Goal: Information Seeking & Learning: Compare options

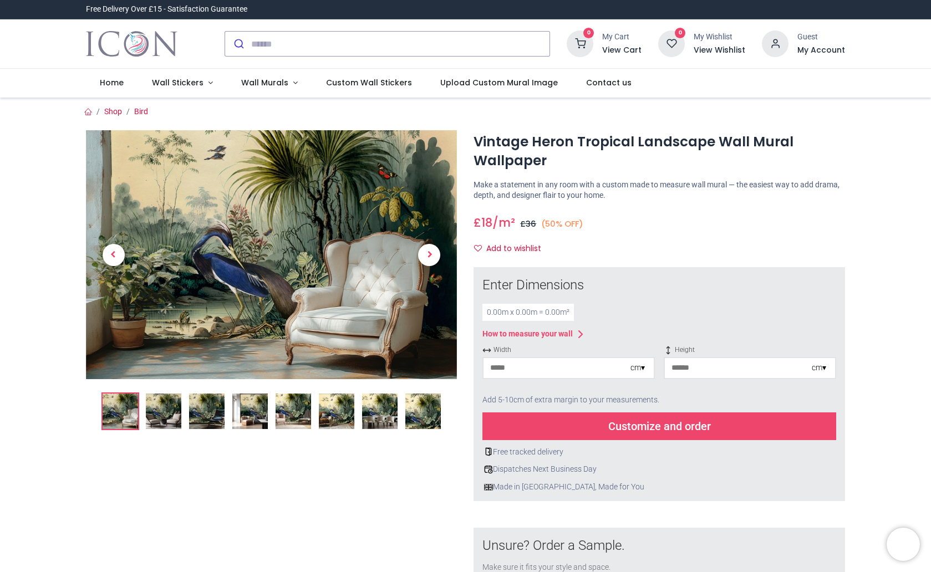
click at [175, 412] on img at bounding box center [163, 411] width 35 height 35
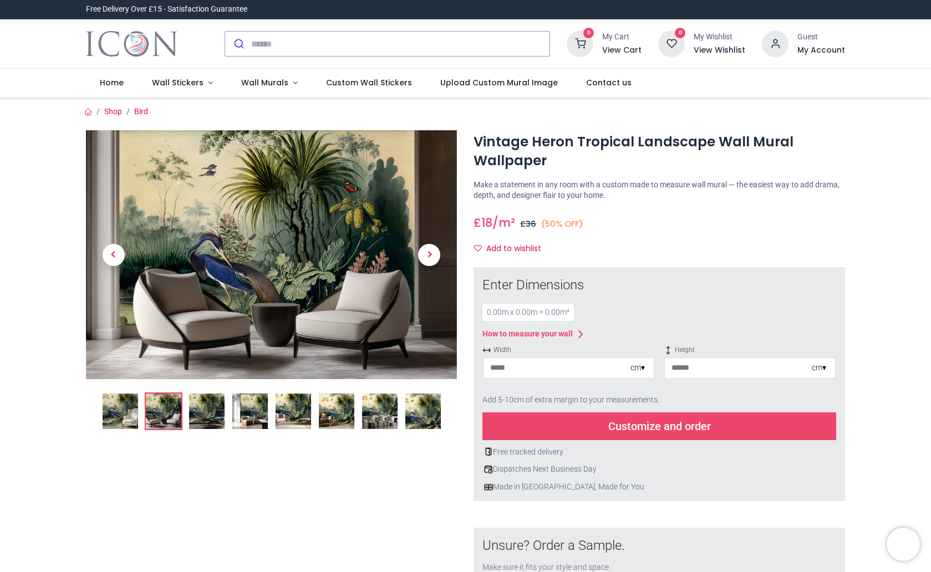
click at [201, 413] on img at bounding box center [206, 411] width 35 height 35
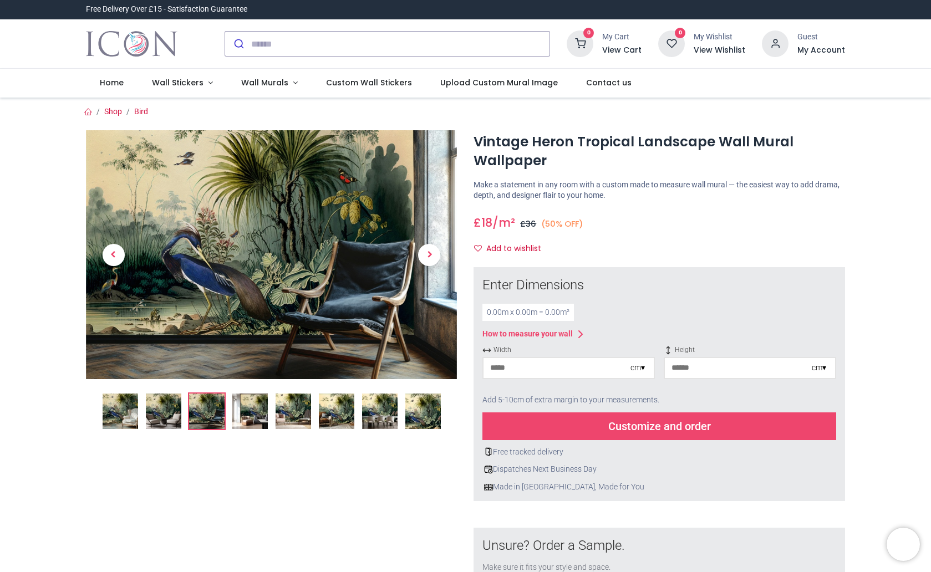
click at [253, 415] on img at bounding box center [249, 411] width 35 height 35
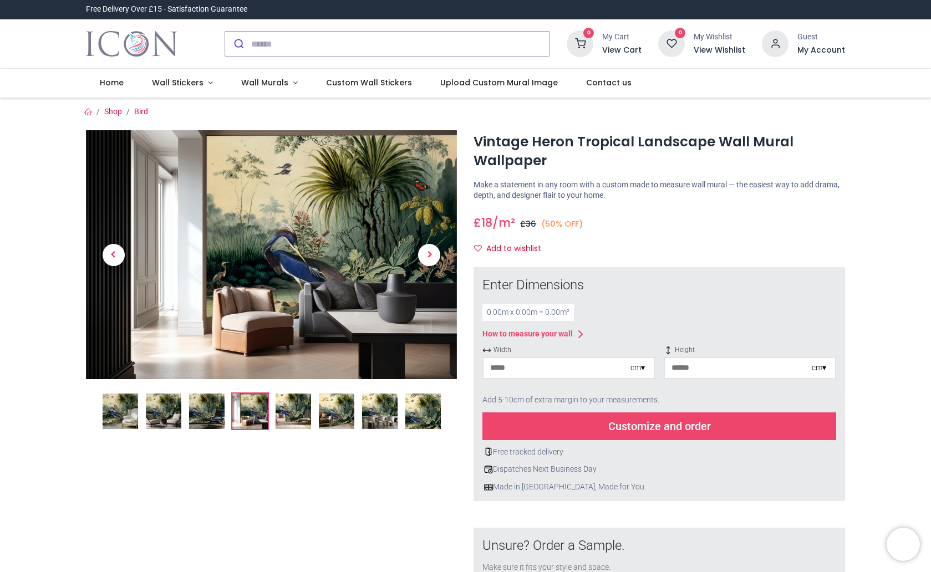
click at [303, 409] on img at bounding box center [293, 411] width 35 height 35
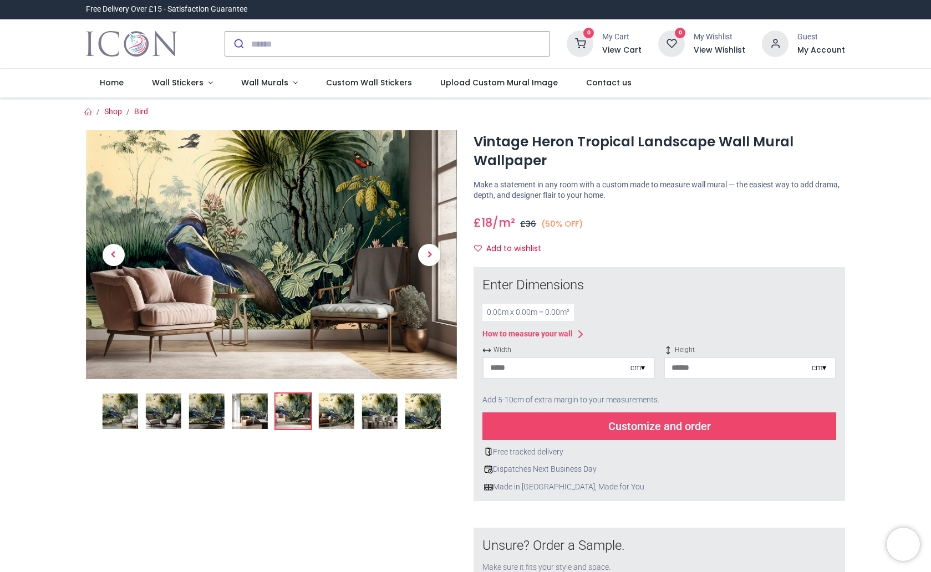
click at [342, 422] on img at bounding box center [335, 411] width 35 height 35
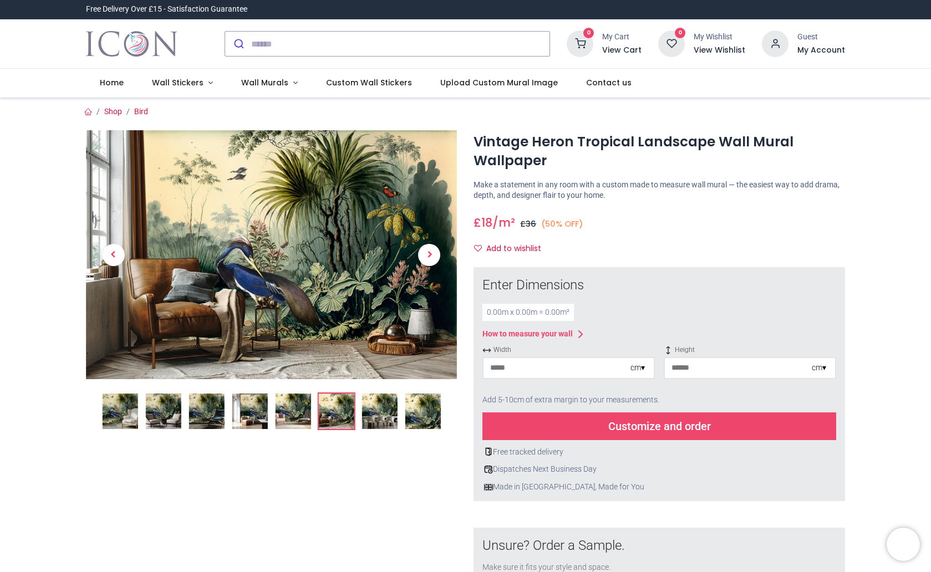
click at [392, 417] on img at bounding box center [378, 411] width 35 height 35
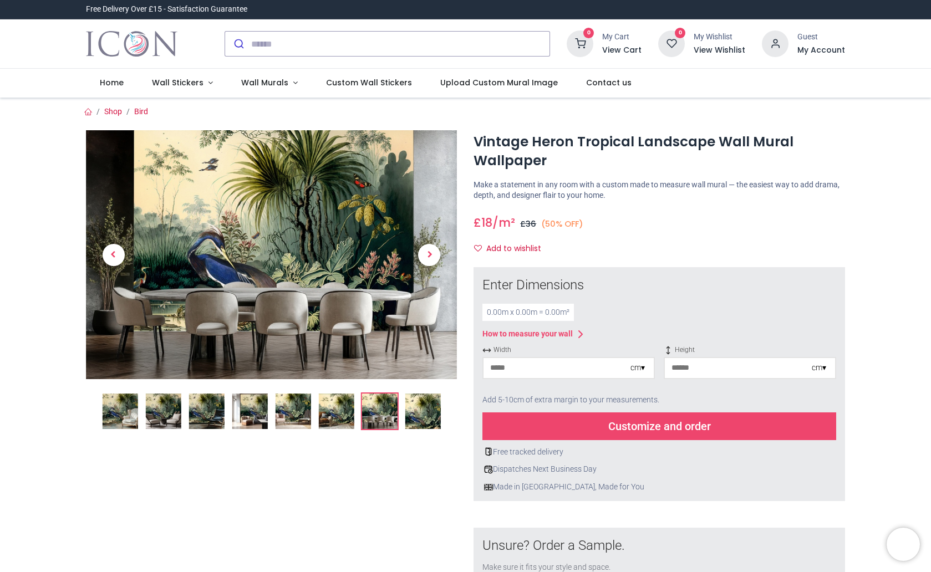
click at [416, 417] on img at bounding box center [422, 411] width 35 height 35
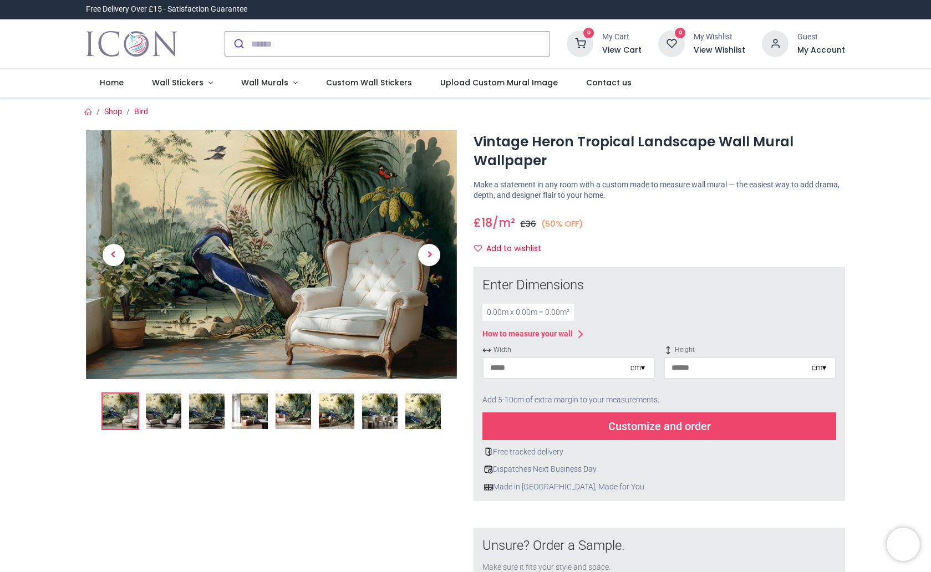
click at [135, 414] on img at bounding box center [120, 411] width 35 height 35
click at [155, 413] on img at bounding box center [163, 411] width 35 height 35
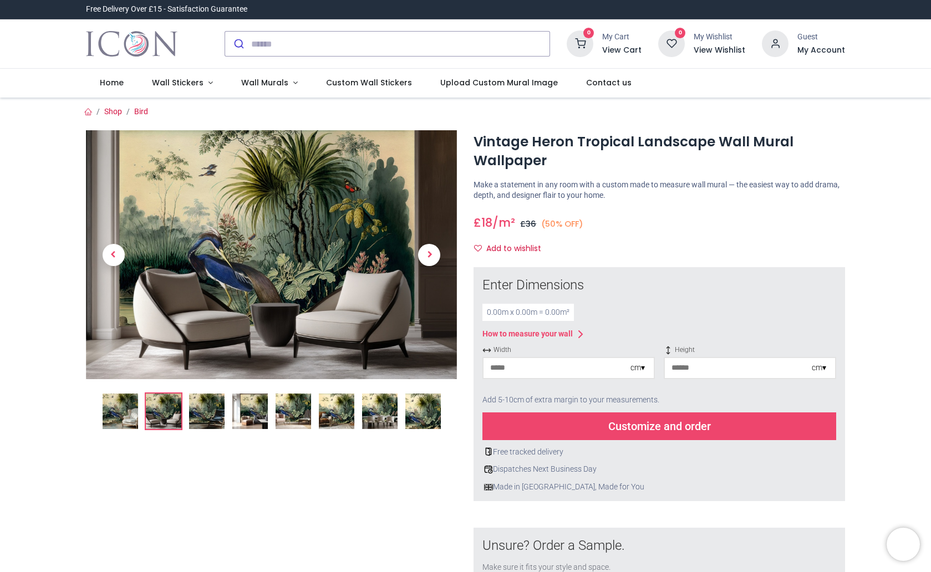
click at [199, 411] on img at bounding box center [206, 411] width 35 height 35
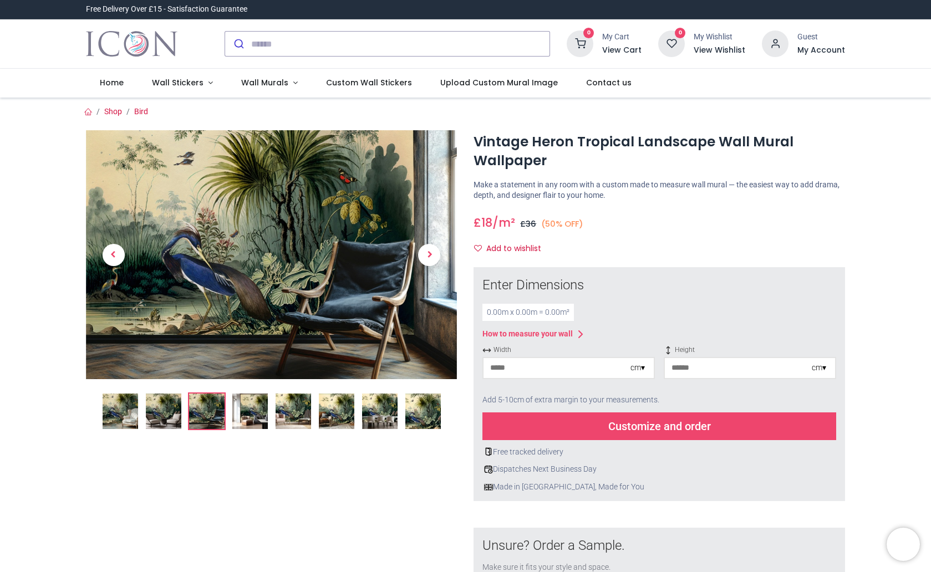
click at [289, 415] on img at bounding box center [293, 411] width 35 height 35
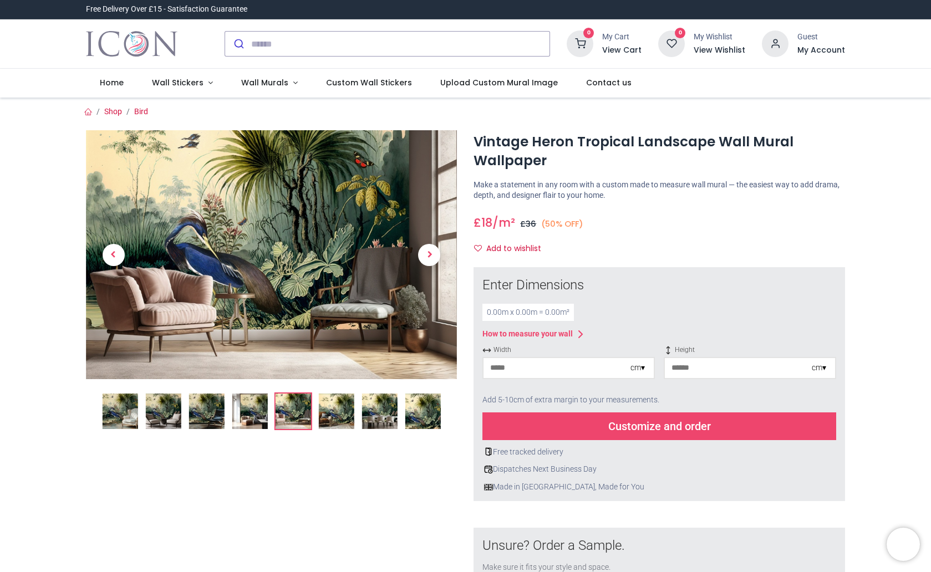
click at [110, 402] on img at bounding box center [119, 411] width 35 height 35
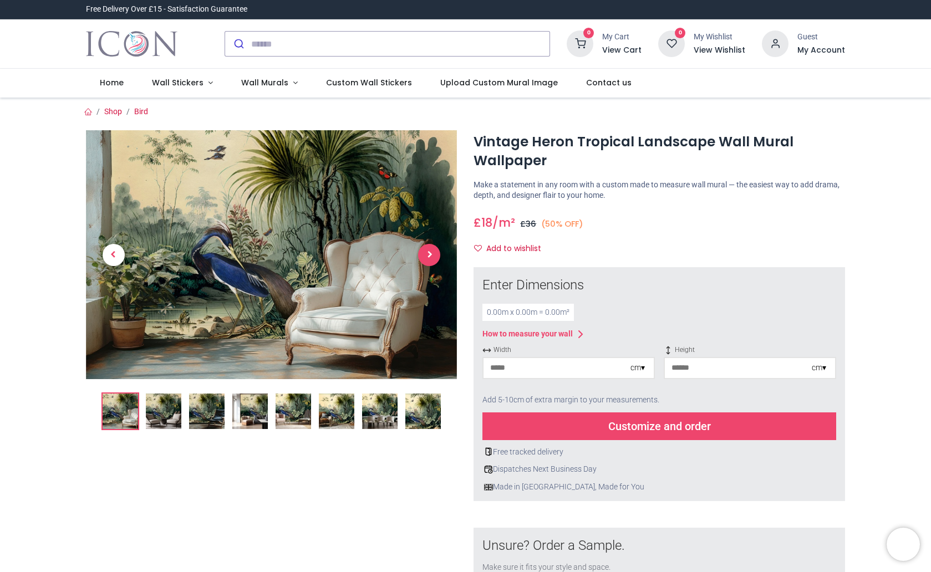
click at [428, 251] on span "Next" at bounding box center [429, 255] width 22 height 22
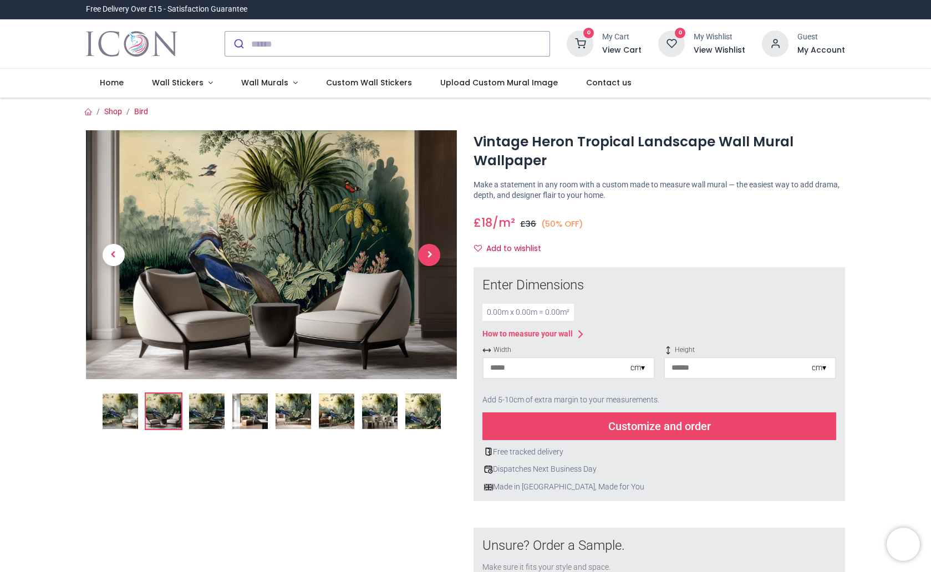
click at [428, 251] on span "Next" at bounding box center [429, 255] width 22 height 22
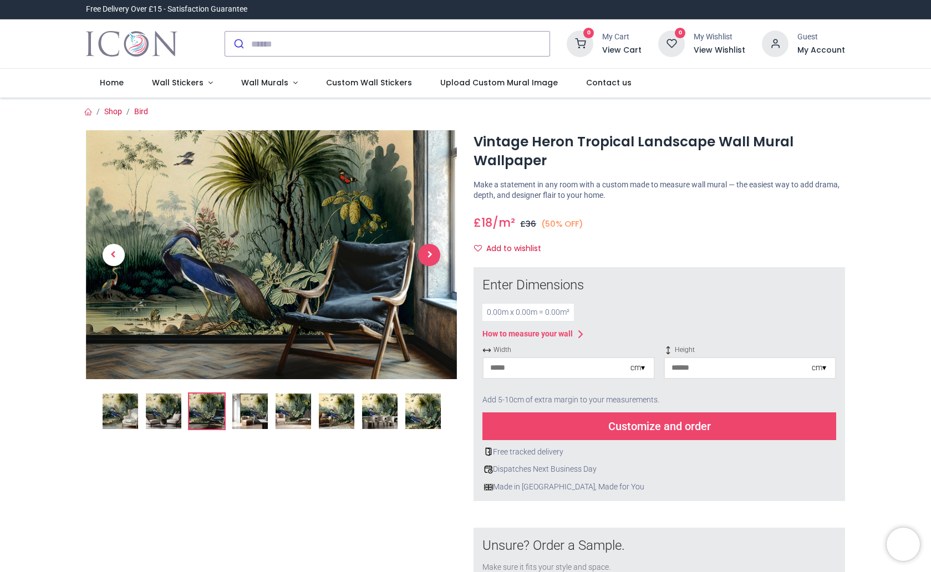
click at [428, 251] on span "Next" at bounding box center [429, 255] width 22 height 22
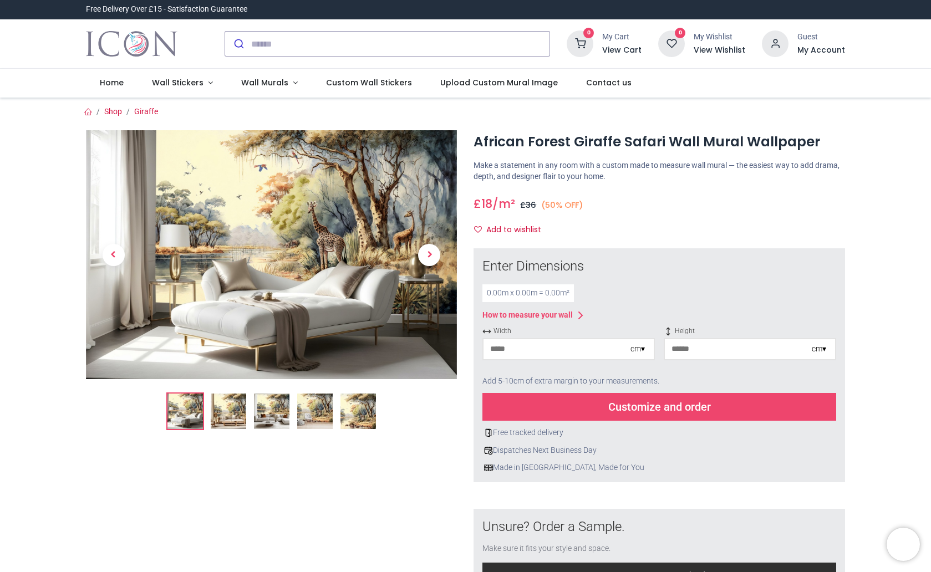
click at [231, 419] on img at bounding box center [228, 411] width 35 height 35
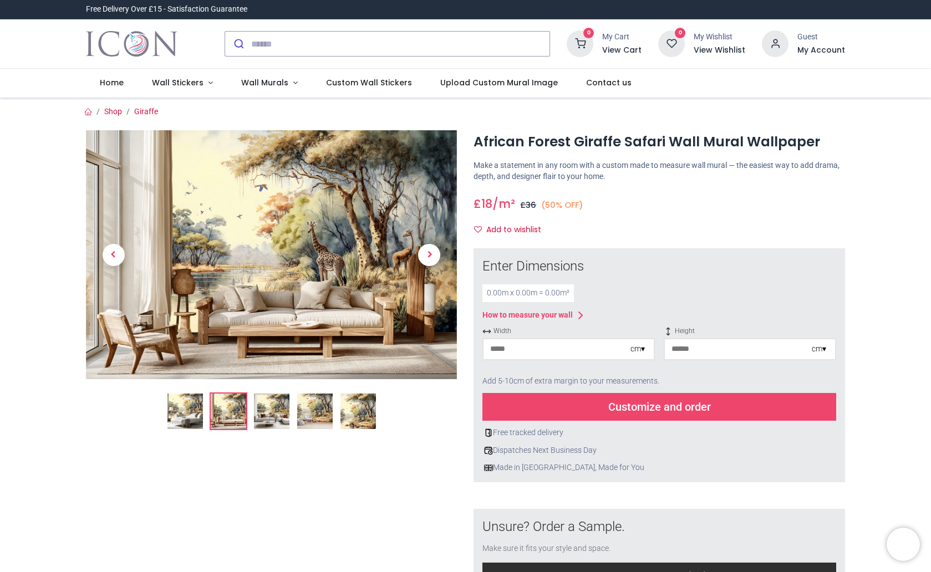
click at [264, 414] on img at bounding box center [271, 411] width 35 height 35
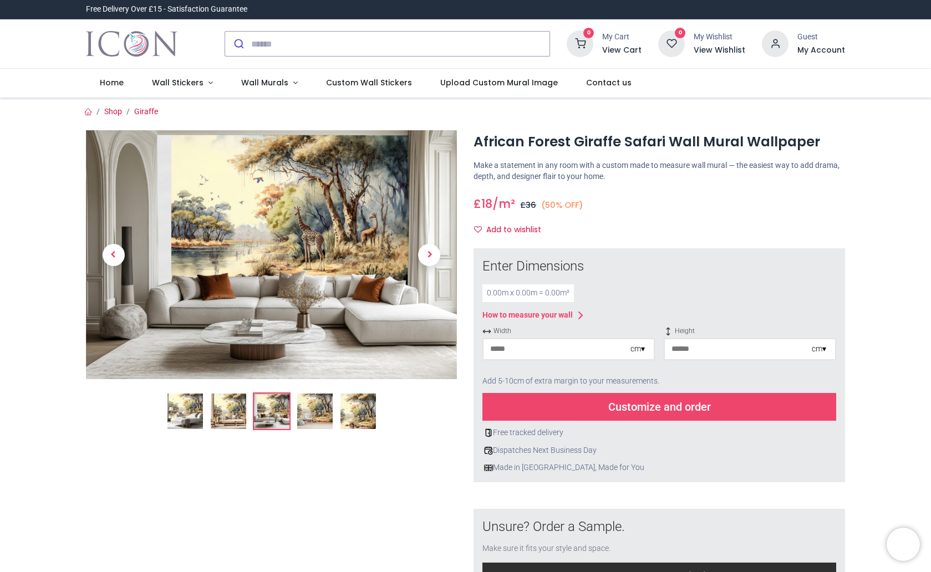
click at [309, 415] on img at bounding box center [314, 411] width 35 height 35
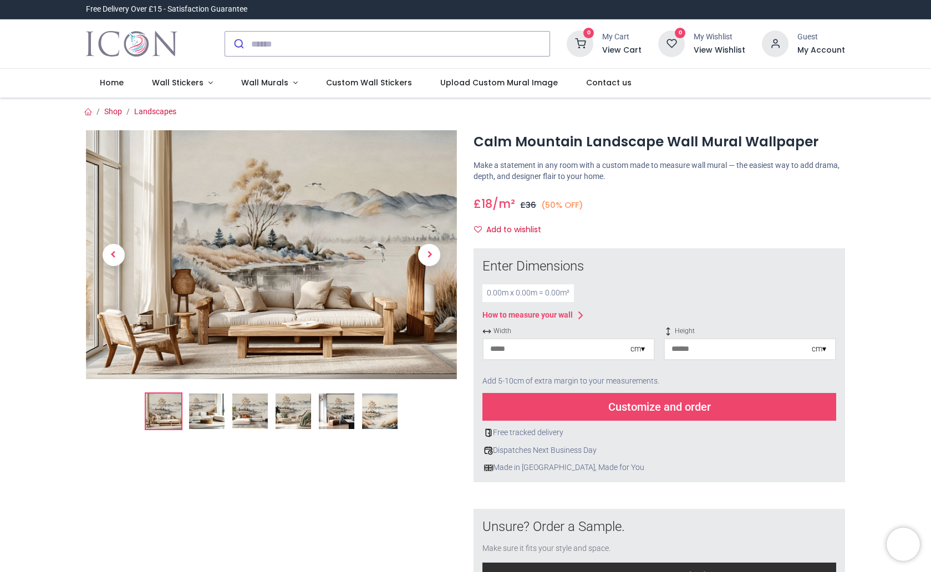
click at [209, 417] on img at bounding box center [206, 411] width 35 height 35
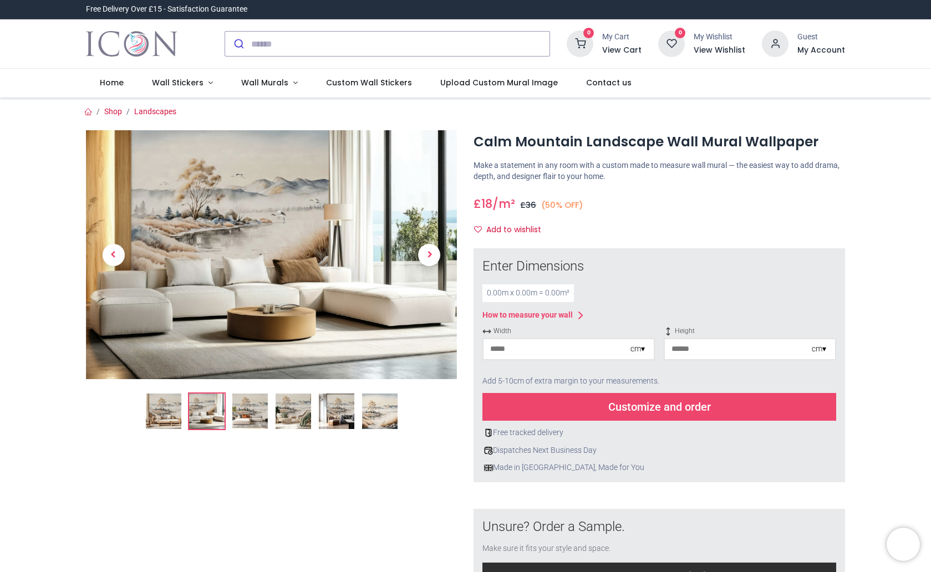
click at [247, 421] on img at bounding box center [249, 411] width 35 height 35
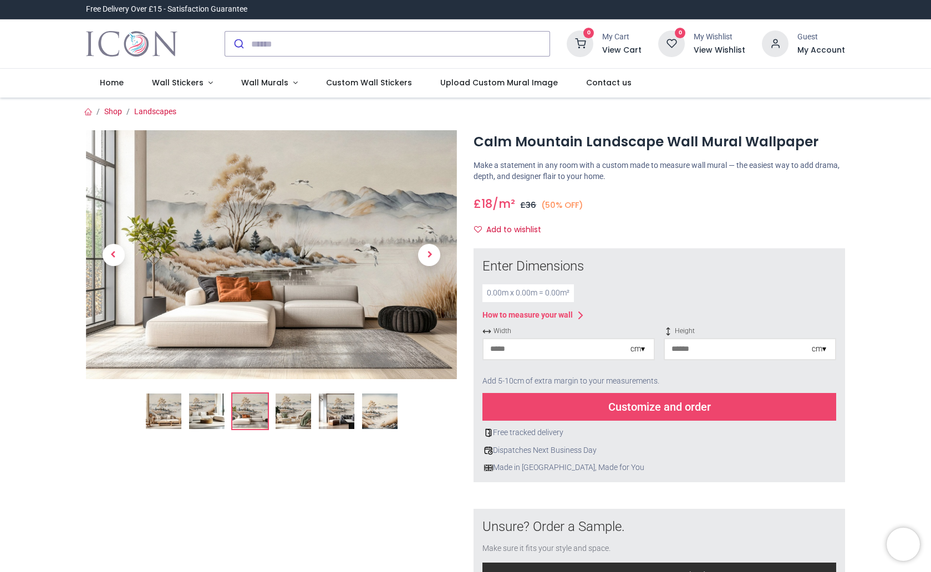
click at [295, 424] on img at bounding box center [293, 411] width 35 height 35
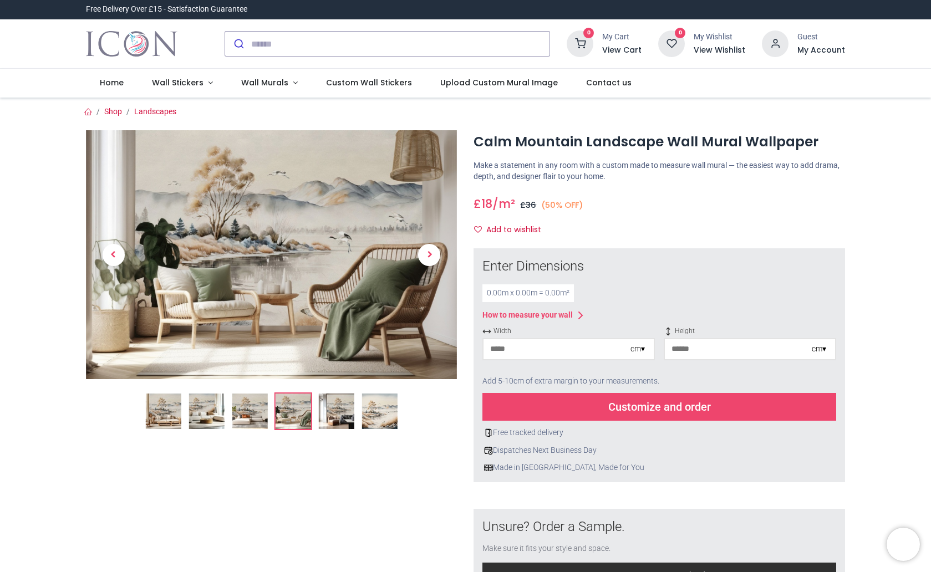
click at [324, 420] on img at bounding box center [335, 411] width 35 height 35
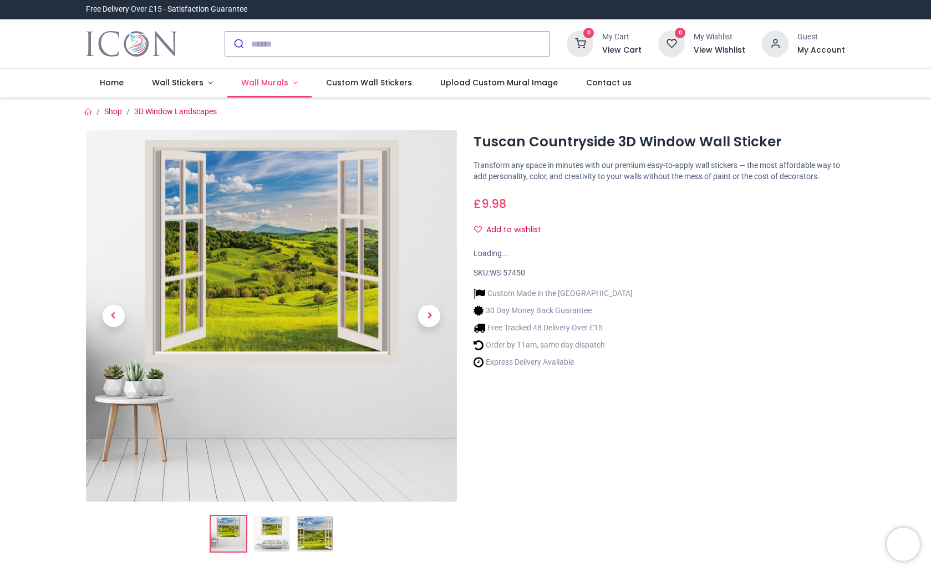
click at [256, 83] on span "Wall Murals" at bounding box center [264, 82] width 47 height 11
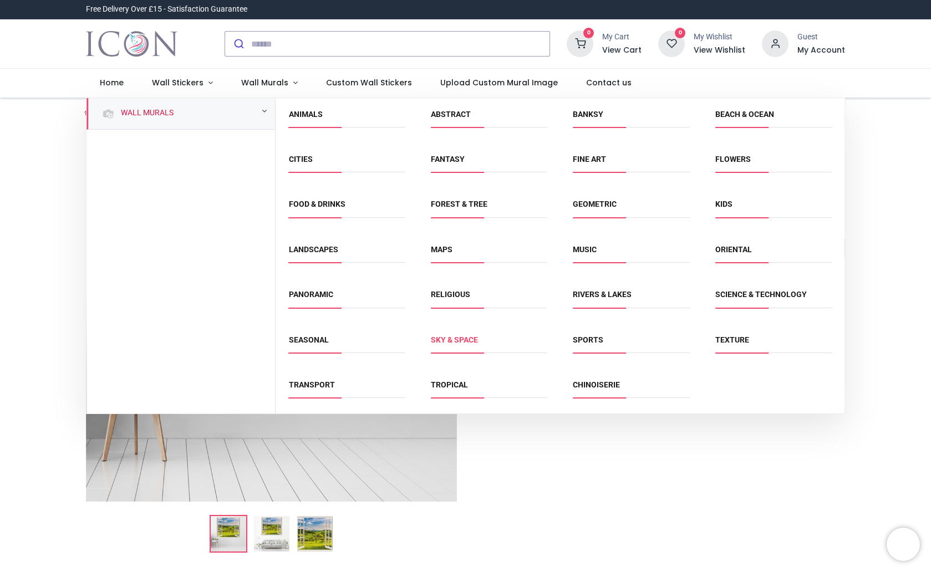
click at [460, 339] on link "Sky & Space" at bounding box center [454, 339] width 47 height 9
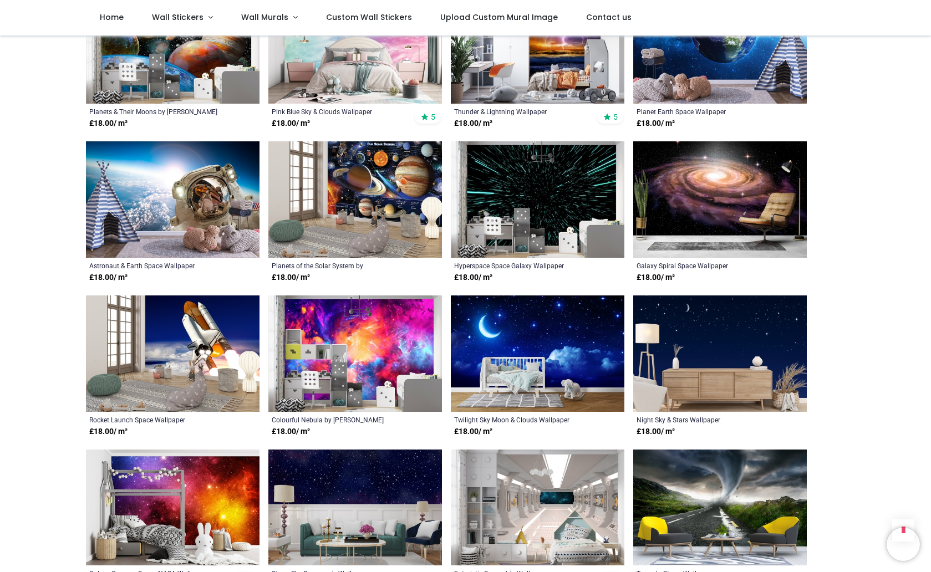
scroll to position [731, 0]
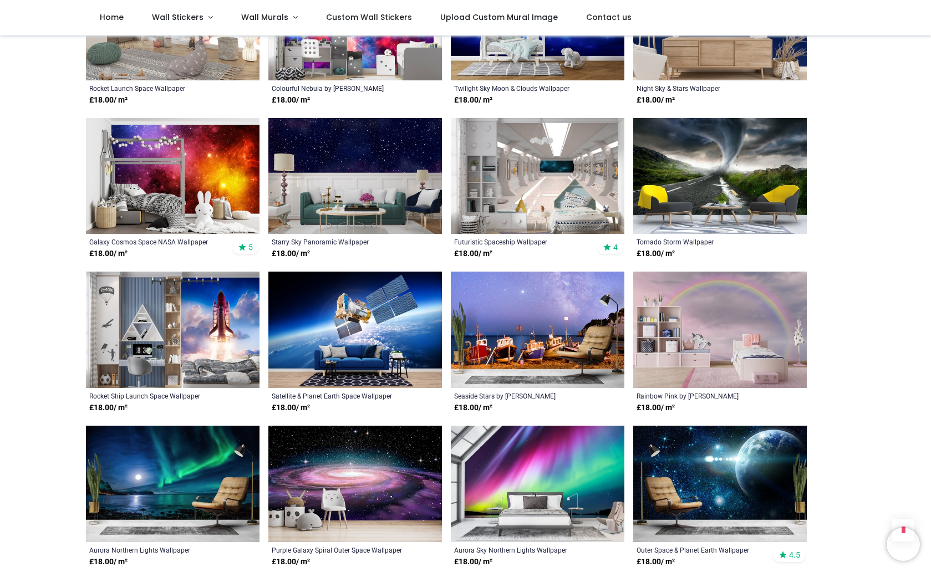
scroll to position [1070, 0]
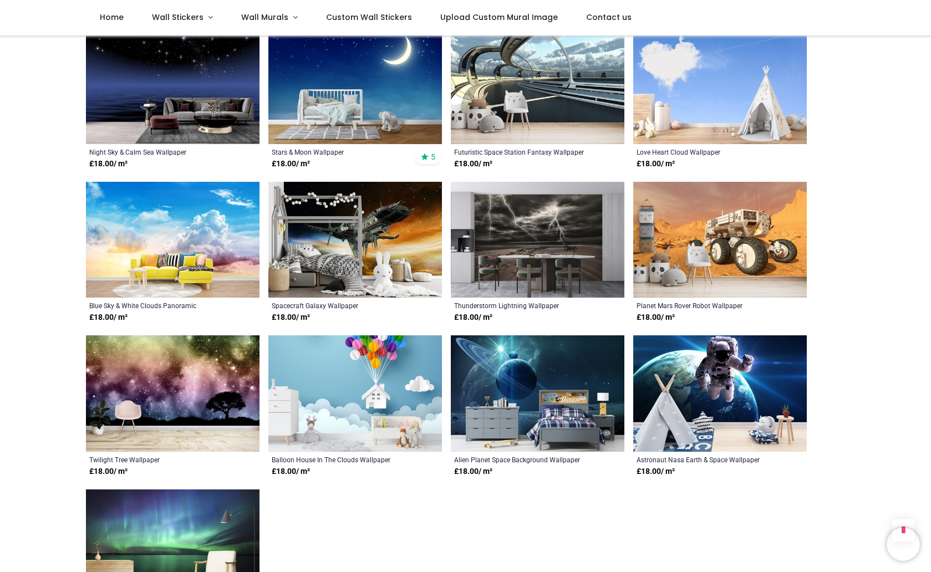
scroll to position [1919, 0]
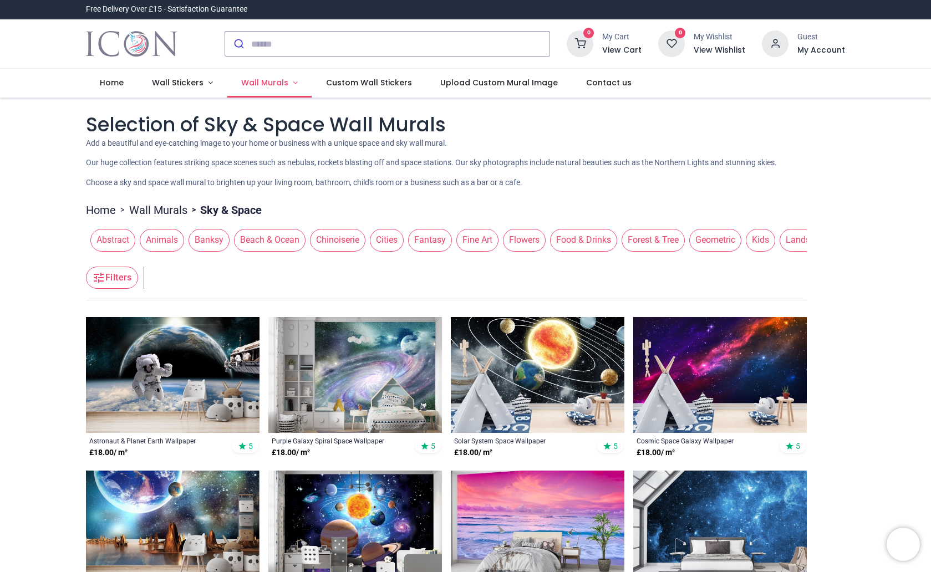
click at [262, 86] on span "Wall Murals" at bounding box center [264, 82] width 47 height 11
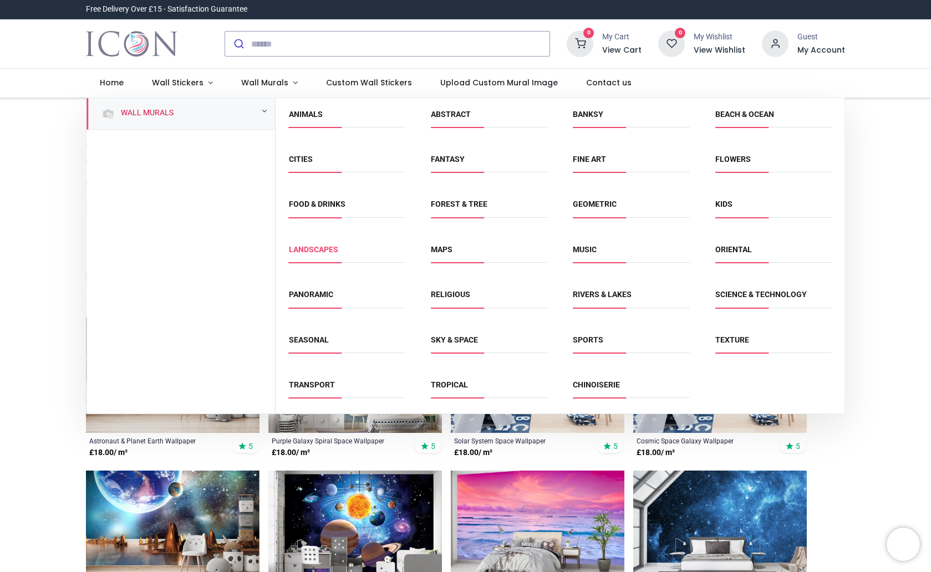
click at [329, 248] on link "Landscapes" at bounding box center [313, 249] width 49 height 9
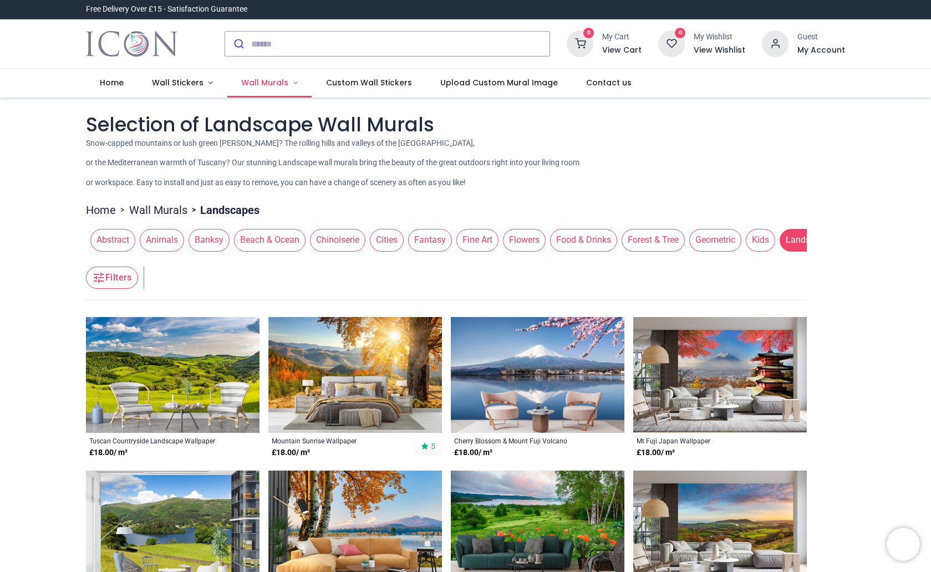
click at [287, 83] on link "Wall Murals" at bounding box center [269, 83] width 85 height 29
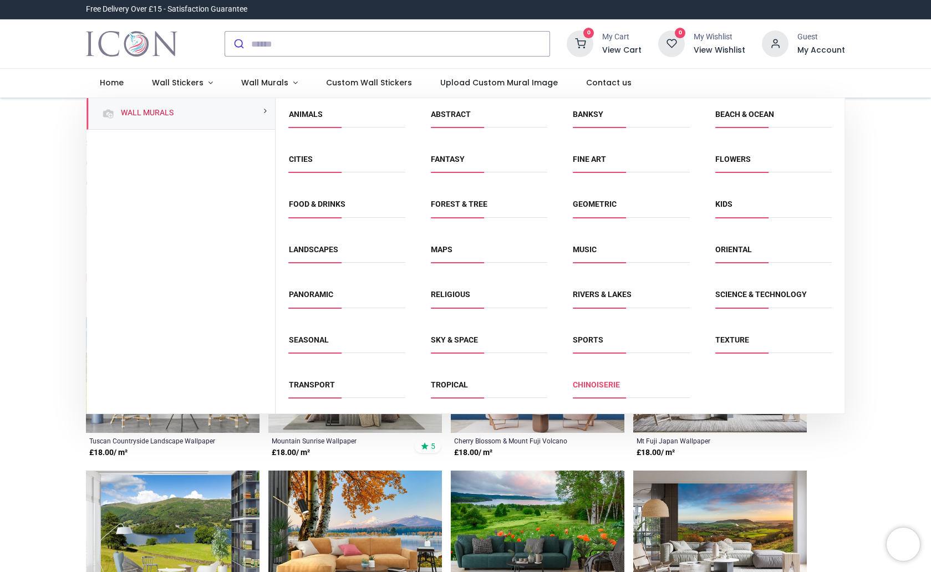
click at [594, 387] on link "Chinoiserie" at bounding box center [596, 384] width 47 height 9
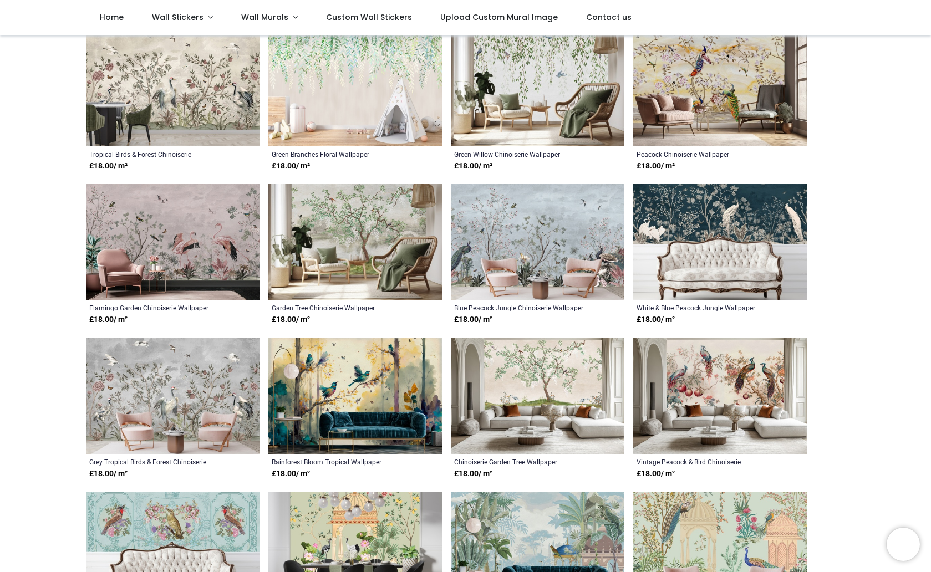
scroll to position [339, 0]
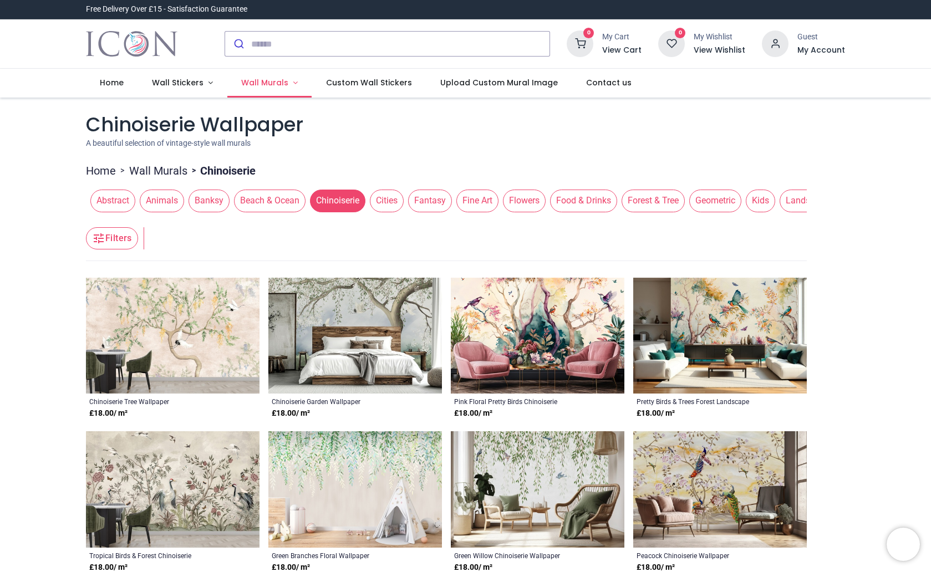
click at [269, 86] on span "Wall Murals" at bounding box center [264, 82] width 47 height 11
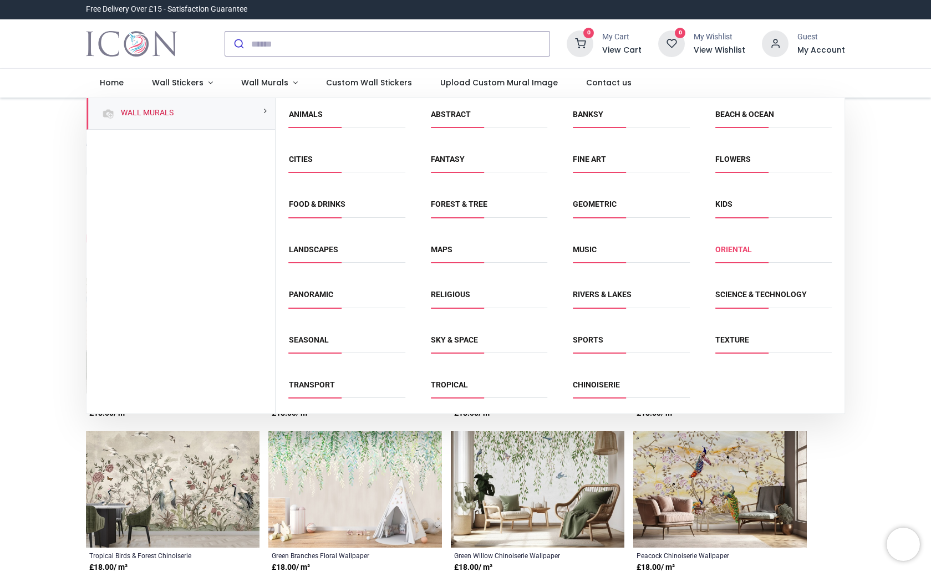
click at [736, 247] on link "Oriental" at bounding box center [733, 249] width 37 height 9
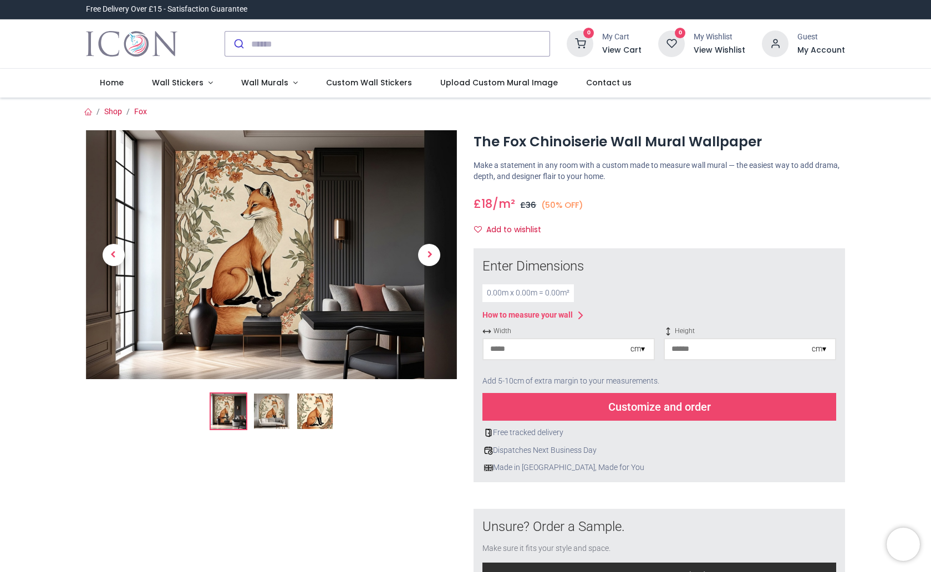
click at [278, 422] on img at bounding box center [271, 411] width 35 height 35
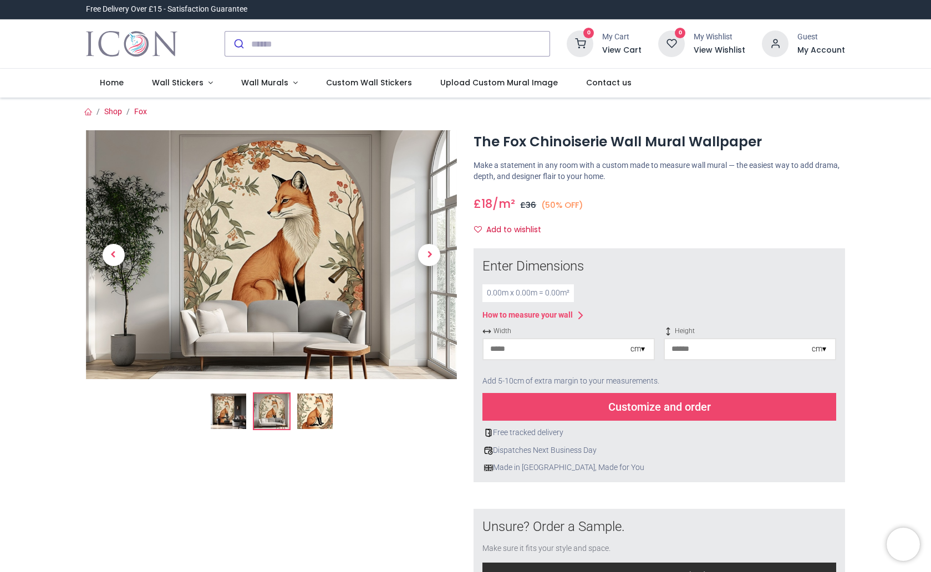
click at [314, 415] on img at bounding box center [314, 411] width 35 height 35
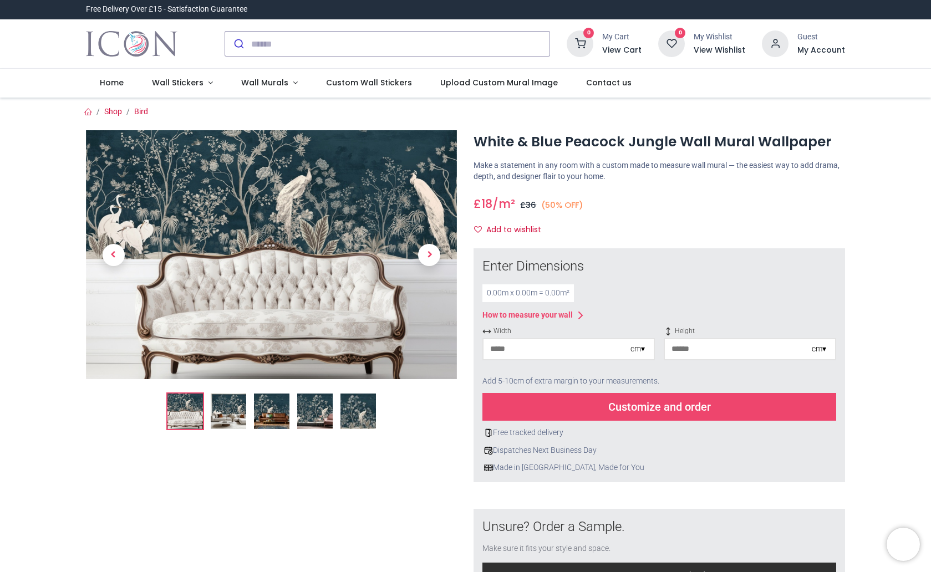
click at [227, 415] on img at bounding box center [228, 411] width 35 height 35
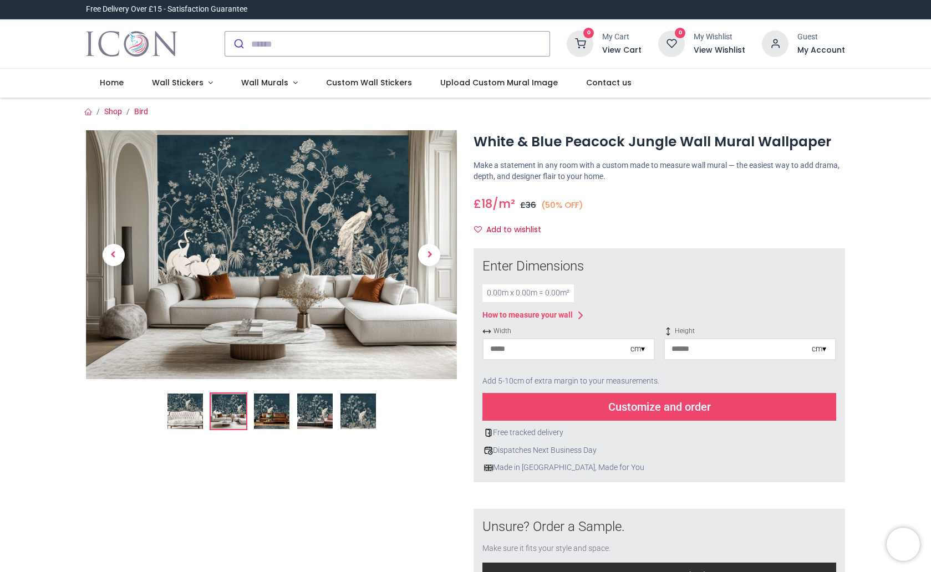
click at [277, 416] on img at bounding box center [271, 411] width 35 height 35
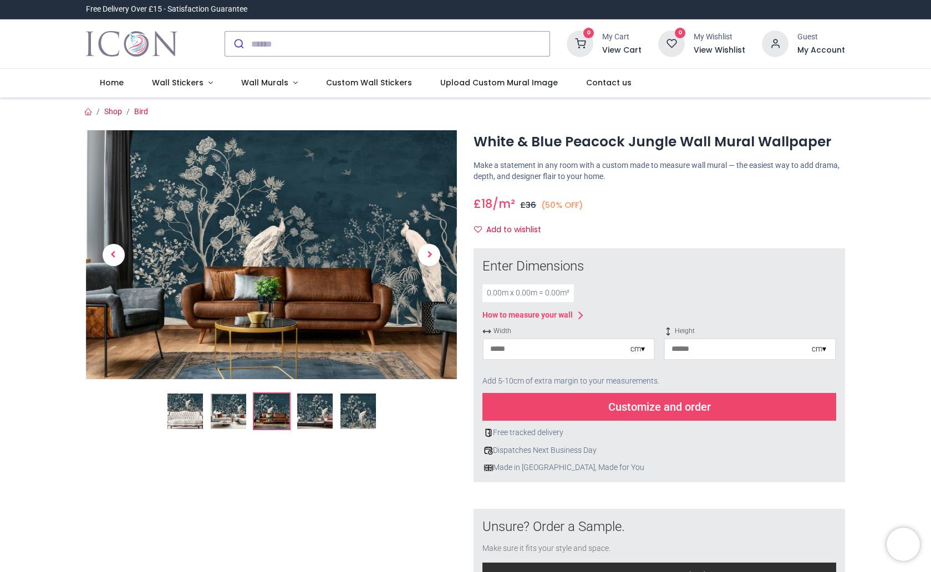
click at [304, 419] on img at bounding box center [314, 411] width 35 height 35
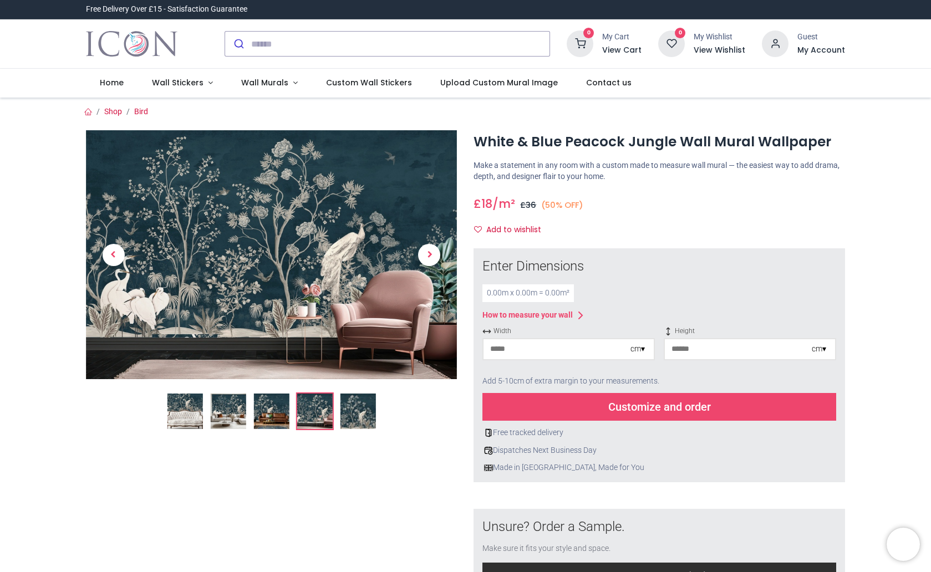
click at [333, 421] on li at bounding box center [314, 411] width 38 height 38
click at [563, 345] on input "number" at bounding box center [556, 349] width 147 height 20
type input "*"
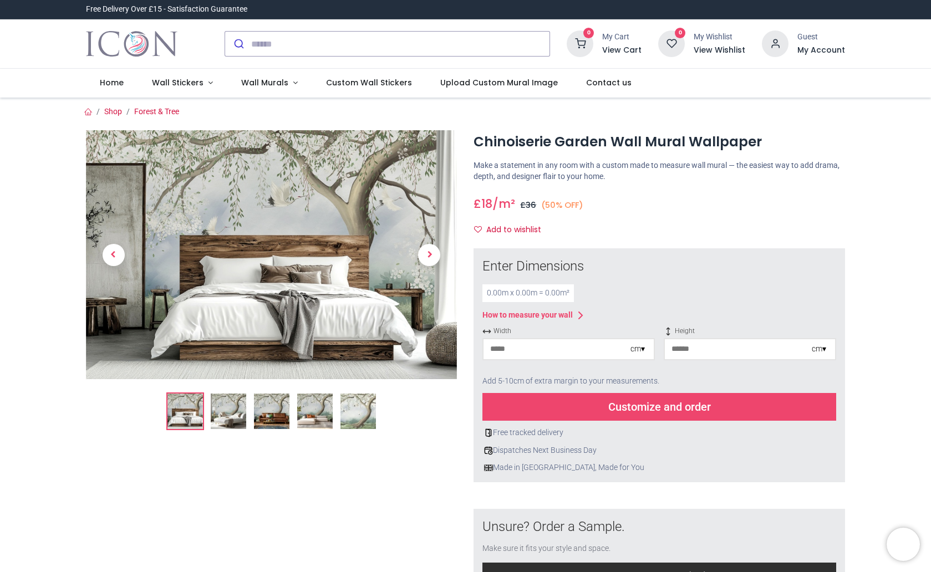
click at [524, 354] on input "number" at bounding box center [556, 349] width 147 height 20
type input "***"
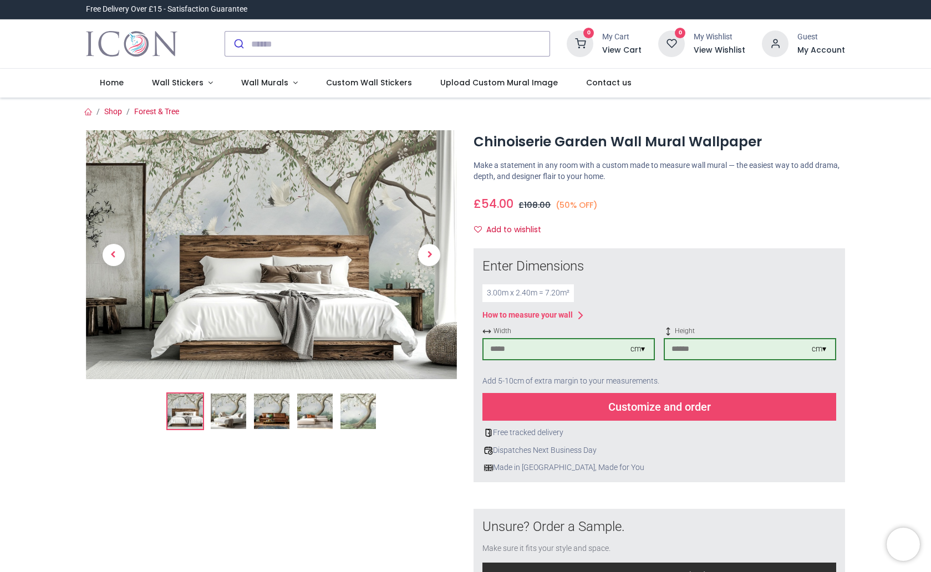
type input "***"
click at [228, 417] on img at bounding box center [228, 411] width 35 height 35
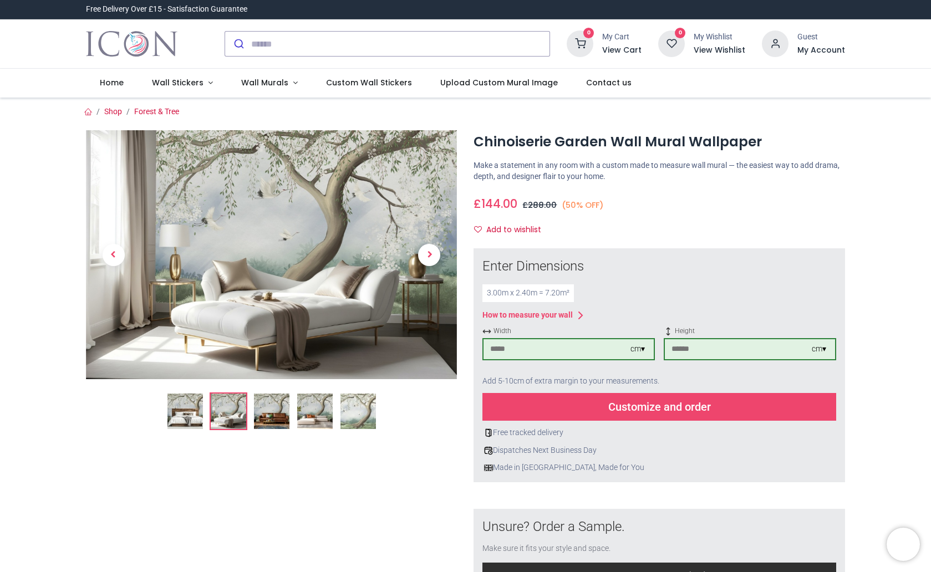
click at [281, 411] on img at bounding box center [271, 411] width 35 height 35
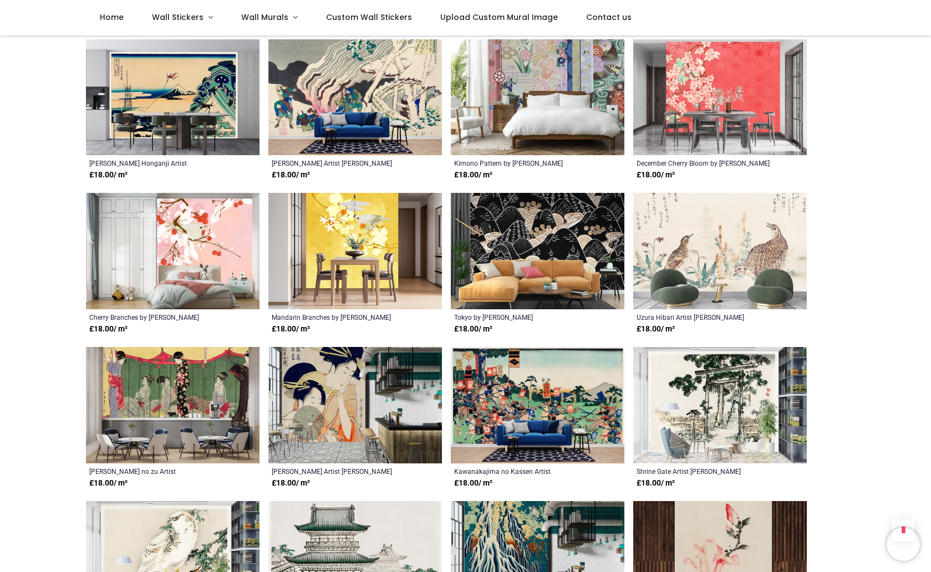
scroll to position [679, 0]
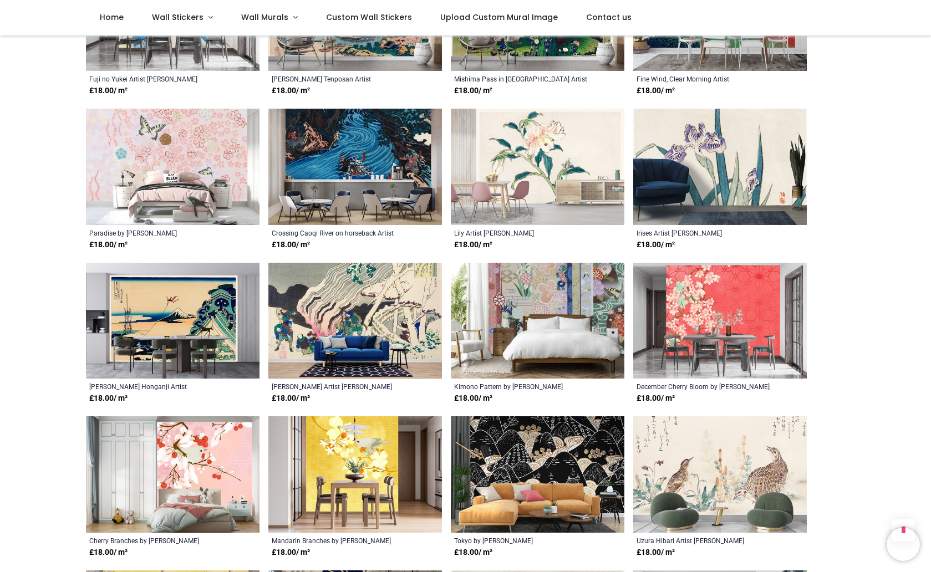
scroll to position [452, 0]
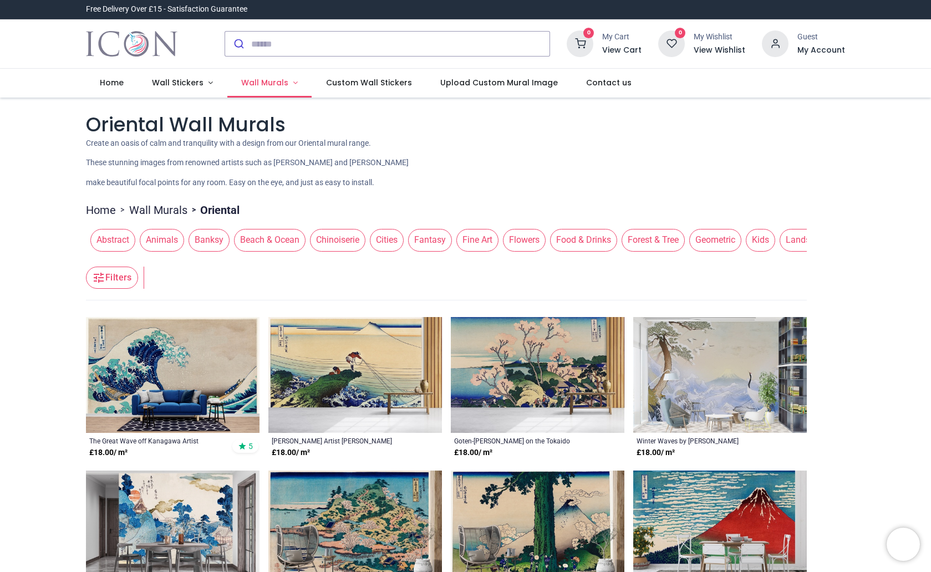
click at [272, 88] on span "Wall Murals" at bounding box center [264, 82] width 47 height 11
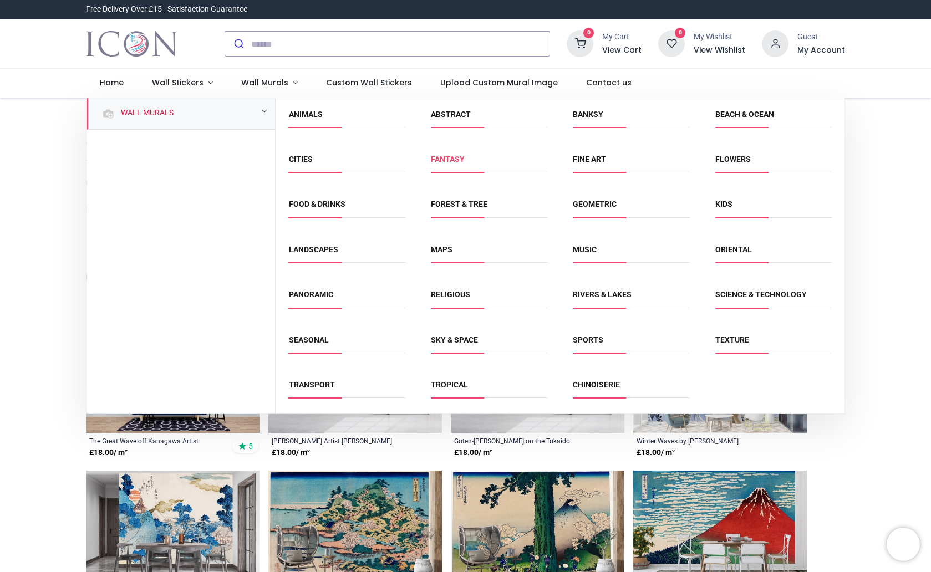
click at [456, 159] on link "Fantasy" at bounding box center [448, 159] width 34 height 9
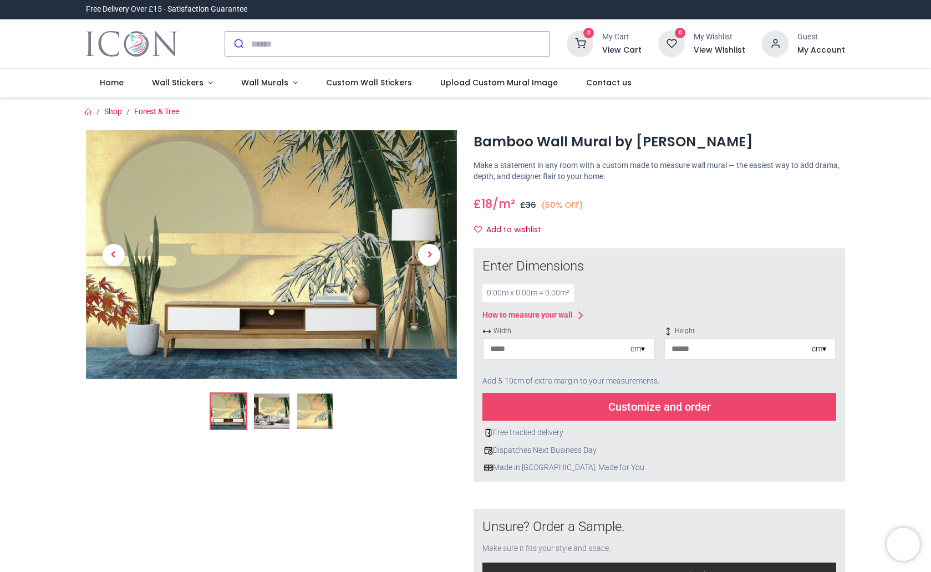
click at [279, 411] on img at bounding box center [271, 411] width 35 height 35
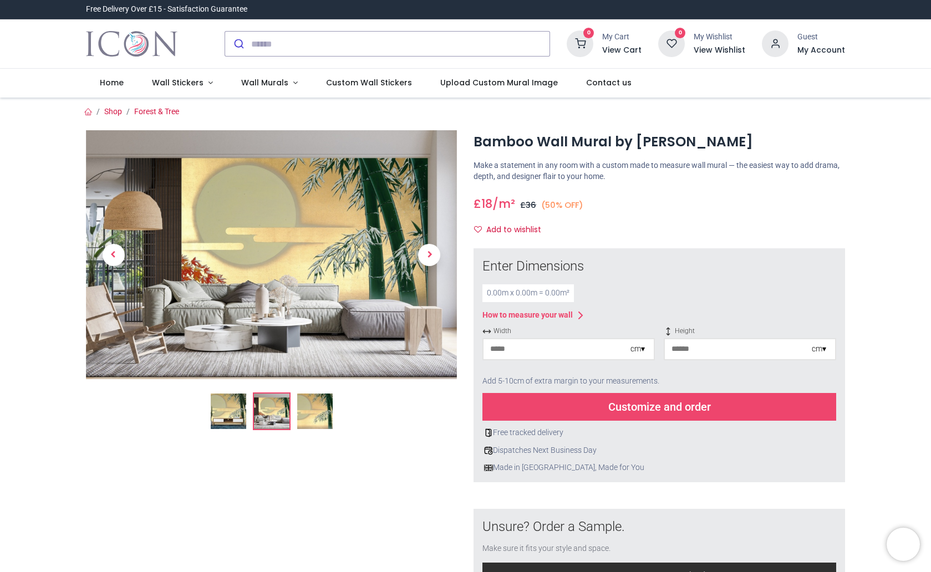
click at [325, 424] on img at bounding box center [314, 411] width 35 height 35
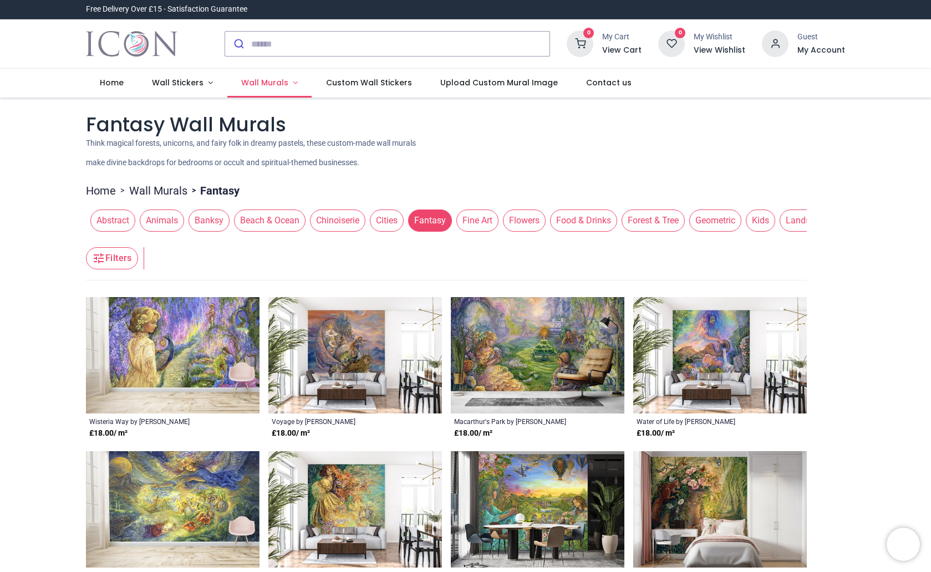
click at [271, 78] on span "Wall Murals" at bounding box center [264, 82] width 47 height 11
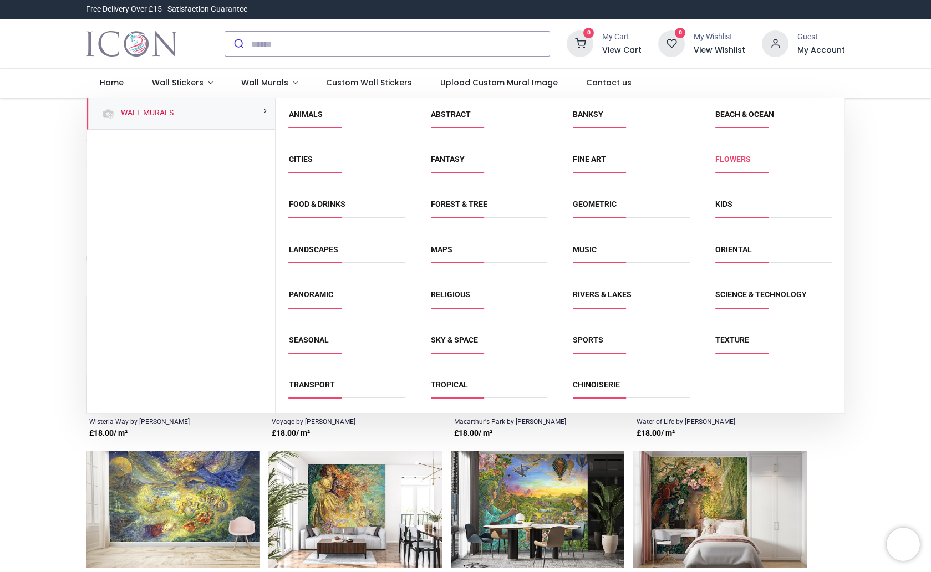
click at [726, 157] on link "Flowers" at bounding box center [732, 159] width 35 height 9
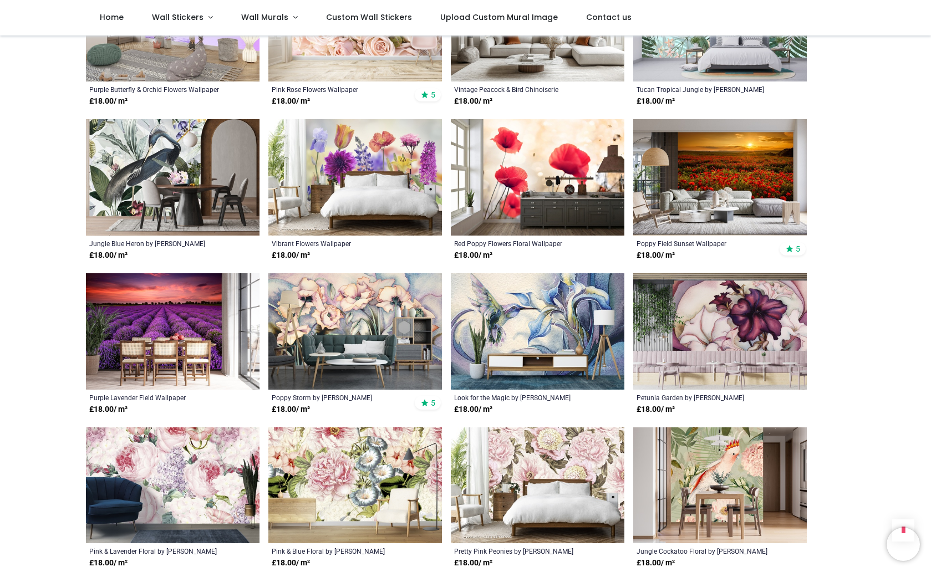
scroll to position [792, 0]
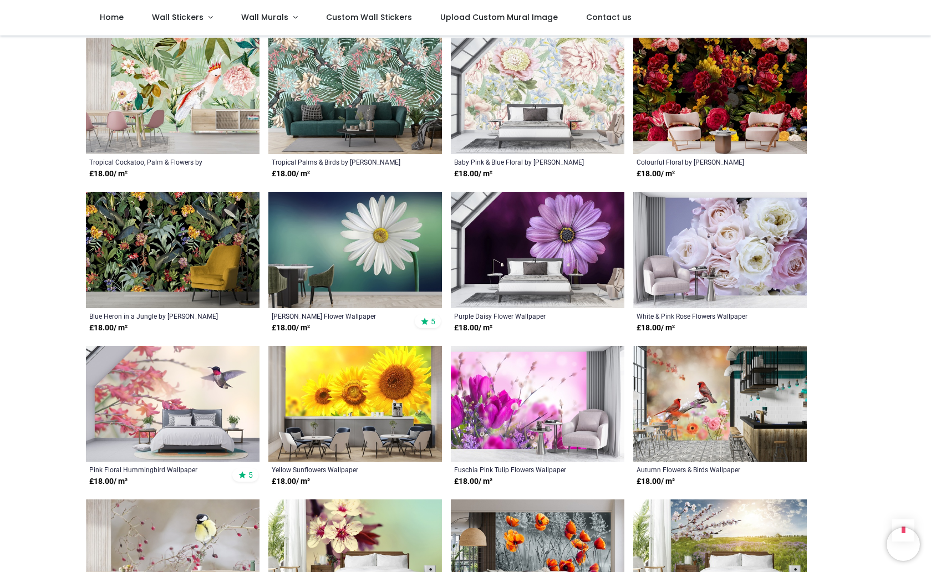
scroll to position [1923, 0]
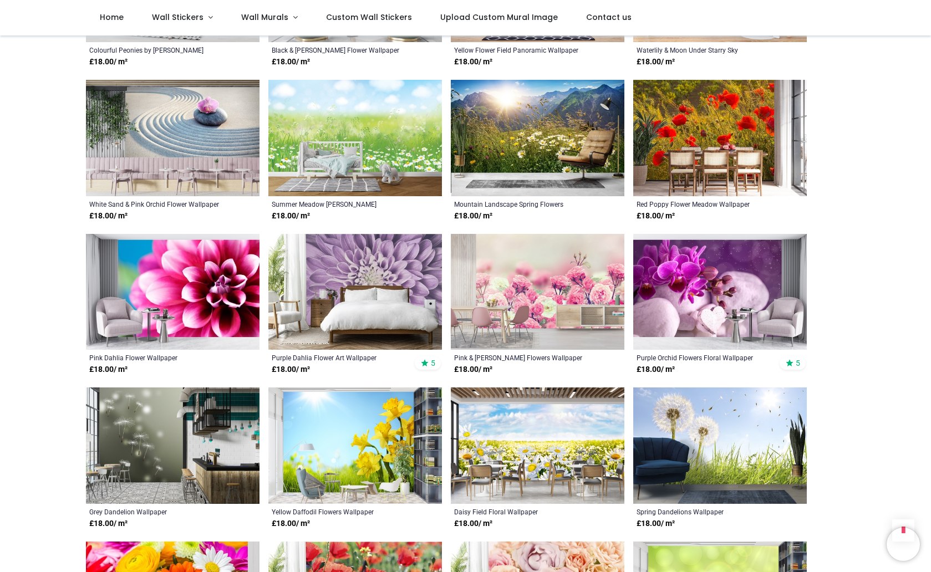
scroll to position [3449, 0]
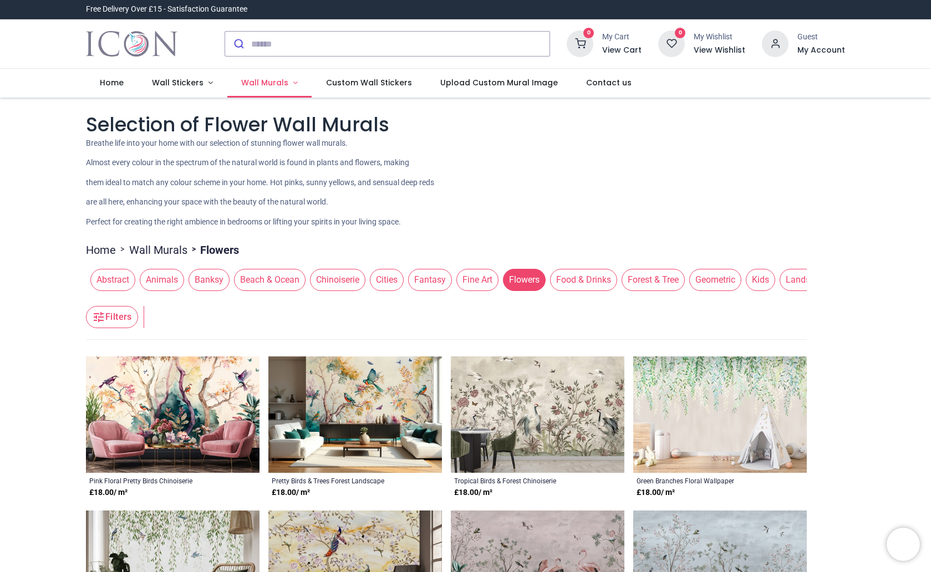
click at [263, 94] on link "Wall Murals" at bounding box center [269, 83] width 85 height 29
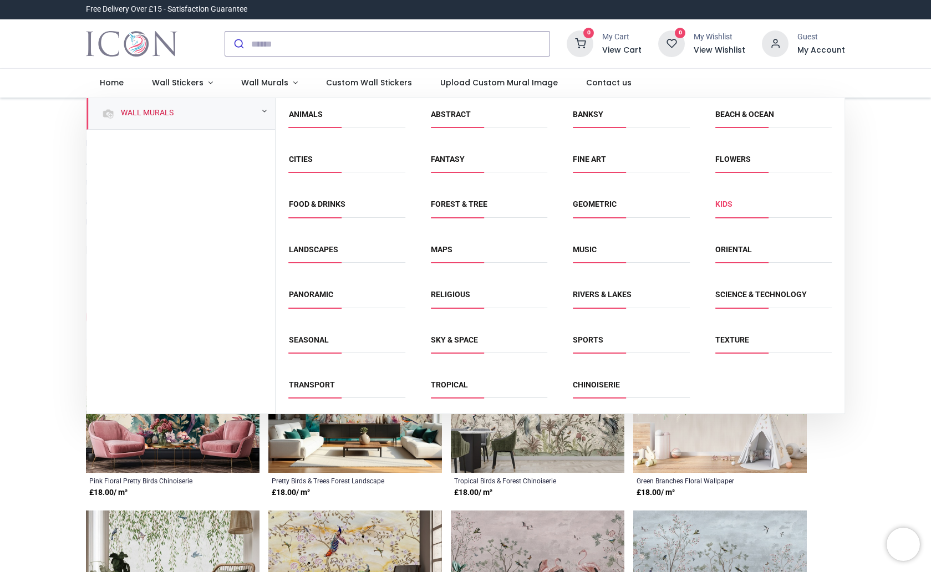
click at [725, 203] on link "Kids" at bounding box center [723, 204] width 17 height 9
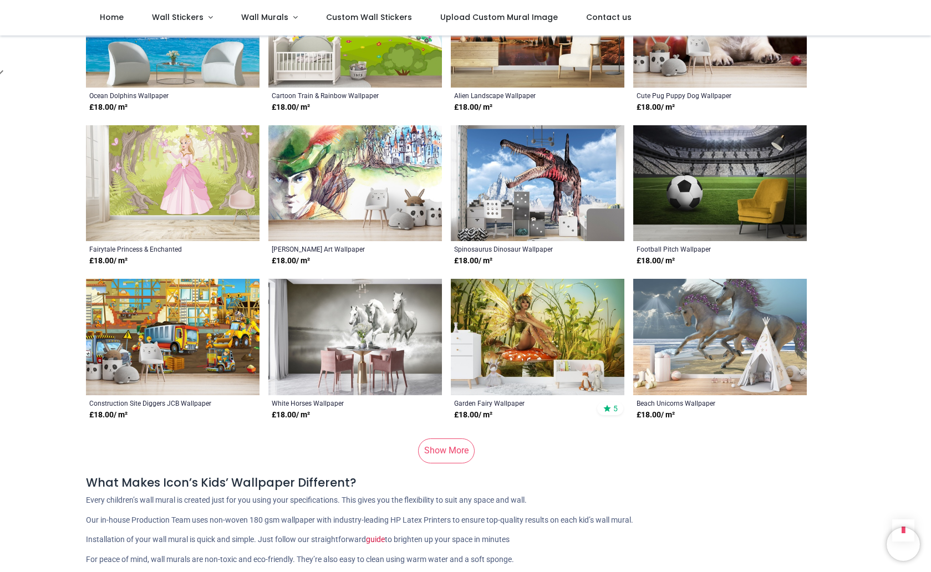
scroll to position [2036, 0]
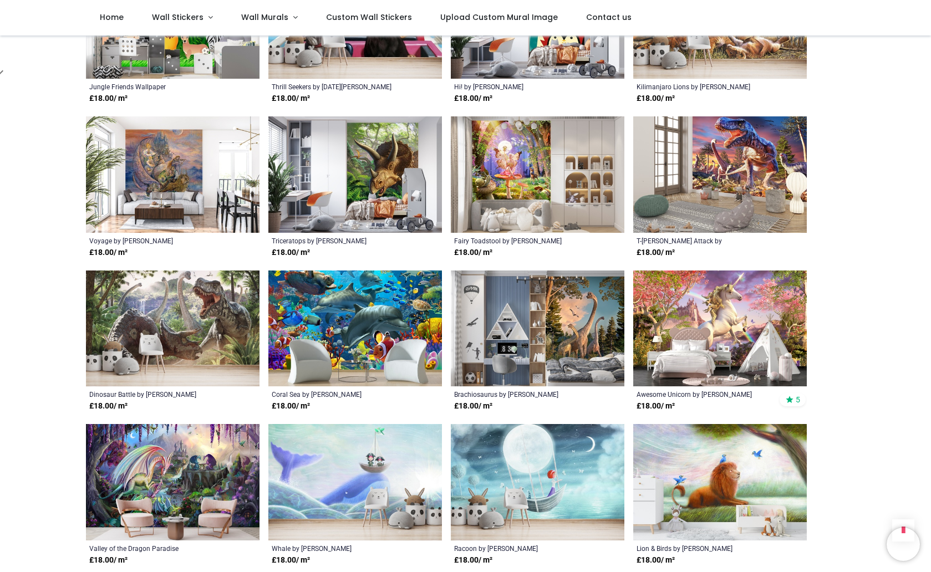
scroll to position [2488, 0]
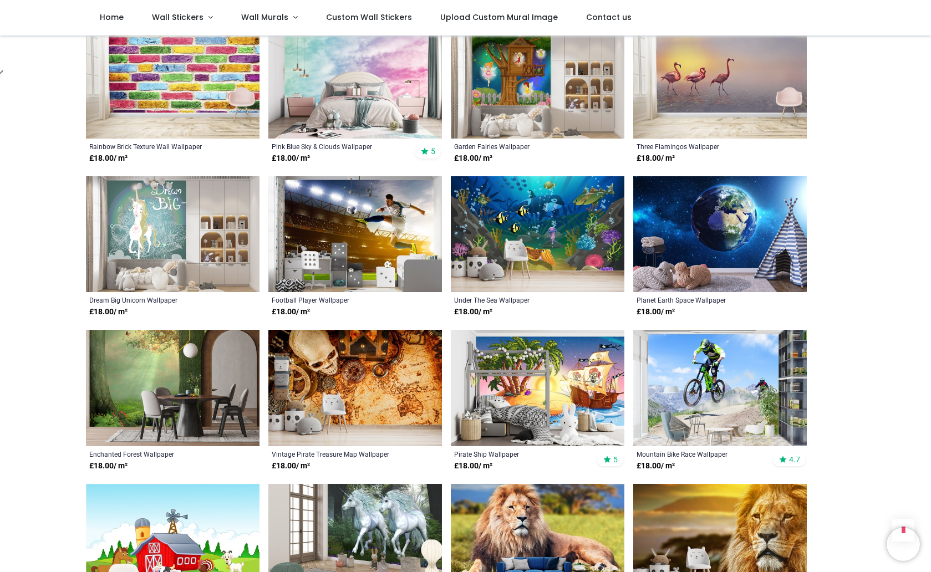
scroll to position [3506, 0]
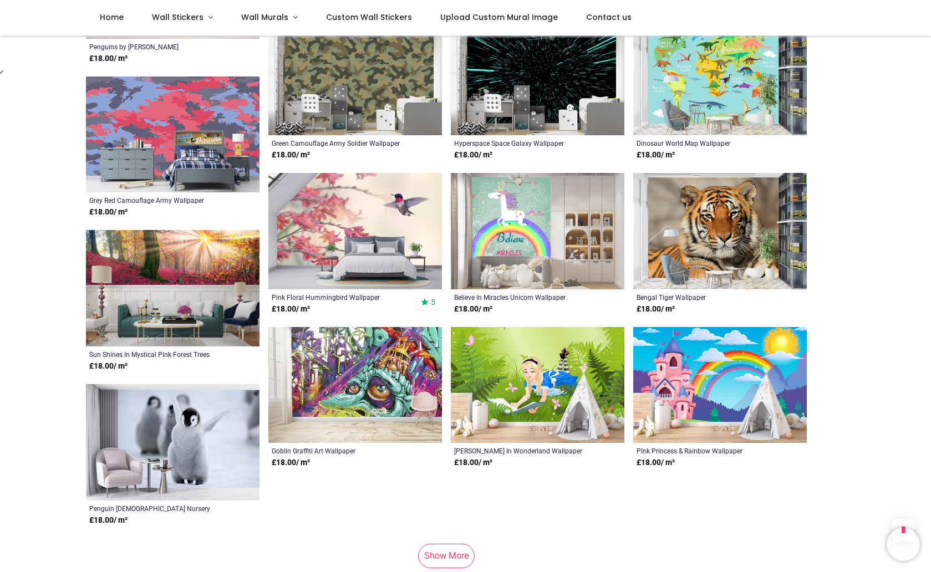
scroll to position [5202, 0]
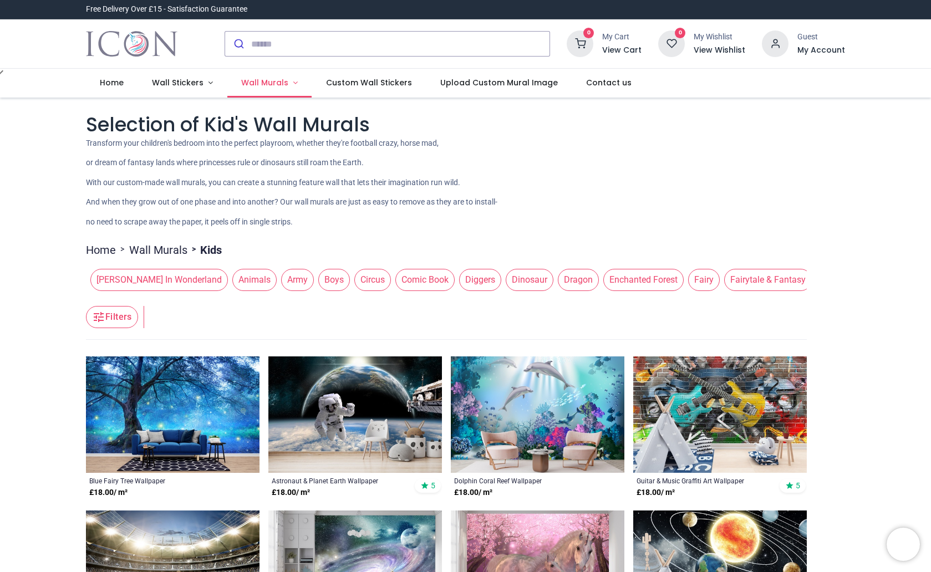
click at [276, 81] on span "Wall Murals" at bounding box center [264, 82] width 47 height 11
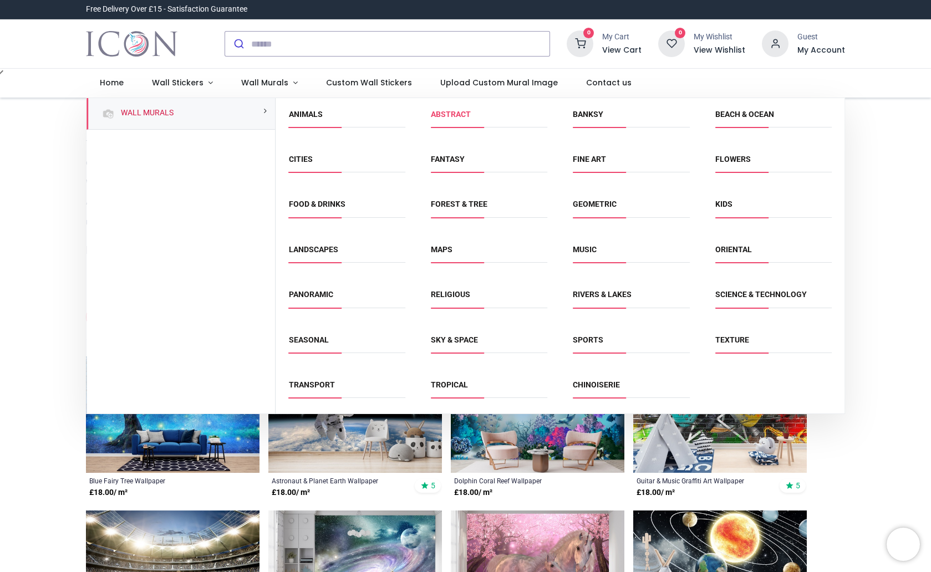
click at [452, 110] on link "Abstract" at bounding box center [451, 114] width 40 height 9
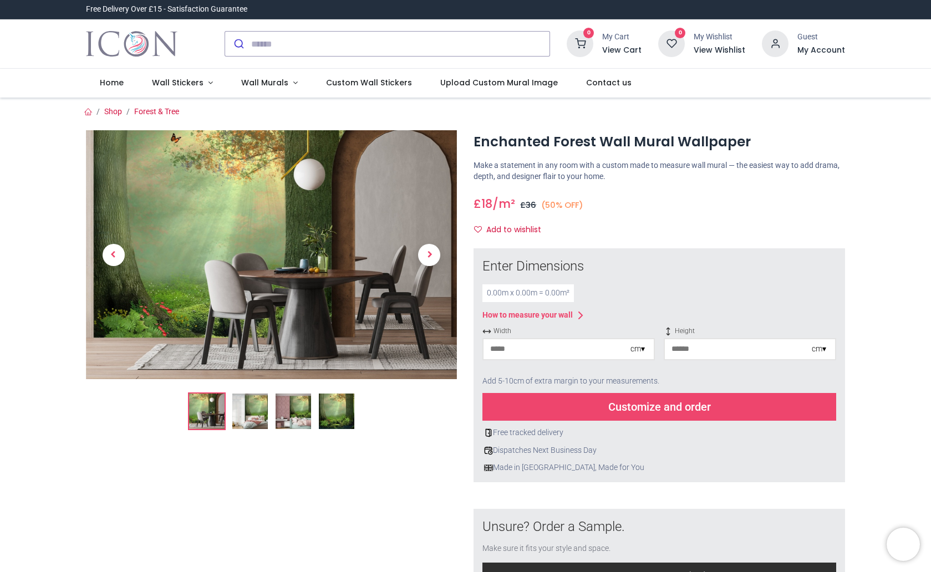
click at [256, 424] on img at bounding box center [249, 411] width 35 height 35
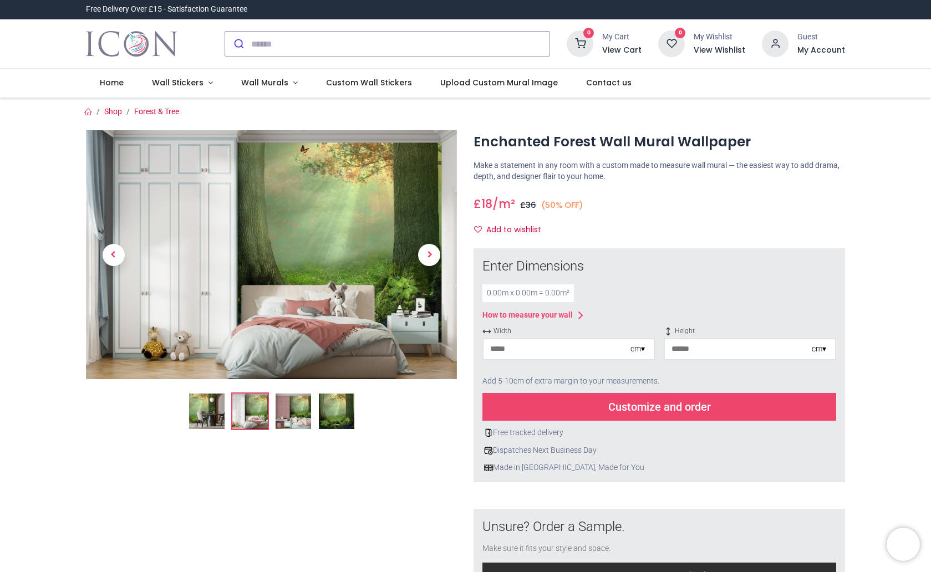
click at [286, 415] on img at bounding box center [293, 411] width 35 height 35
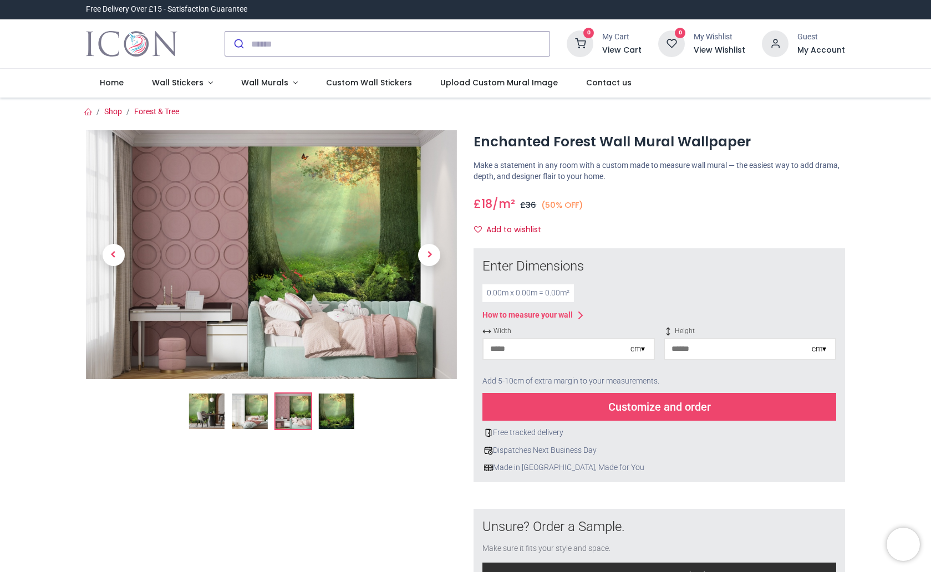
click at [337, 413] on img at bounding box center [335, 411] width 35 height 35
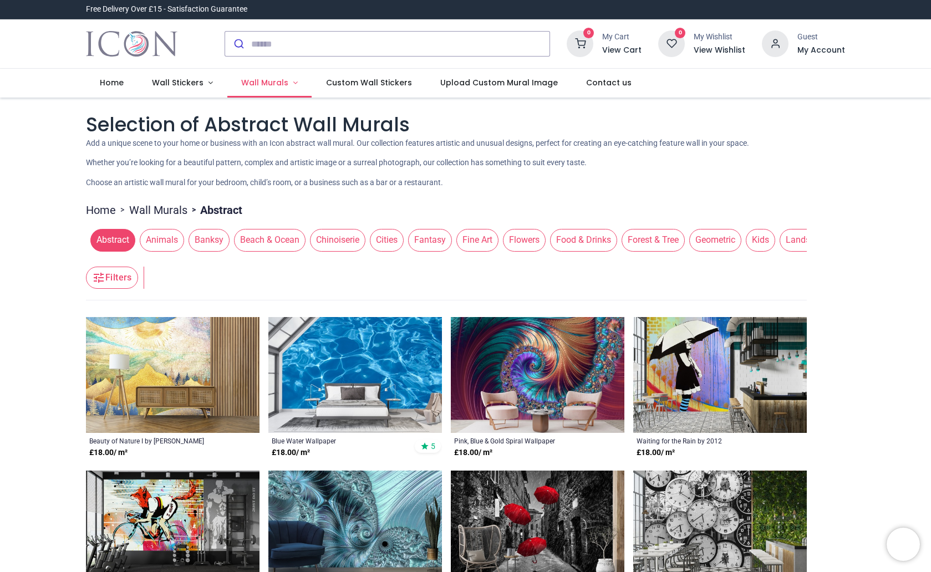
click at [261, 81] on span "Wall Murals" at bounding box center [264, 82] width 47 height 11
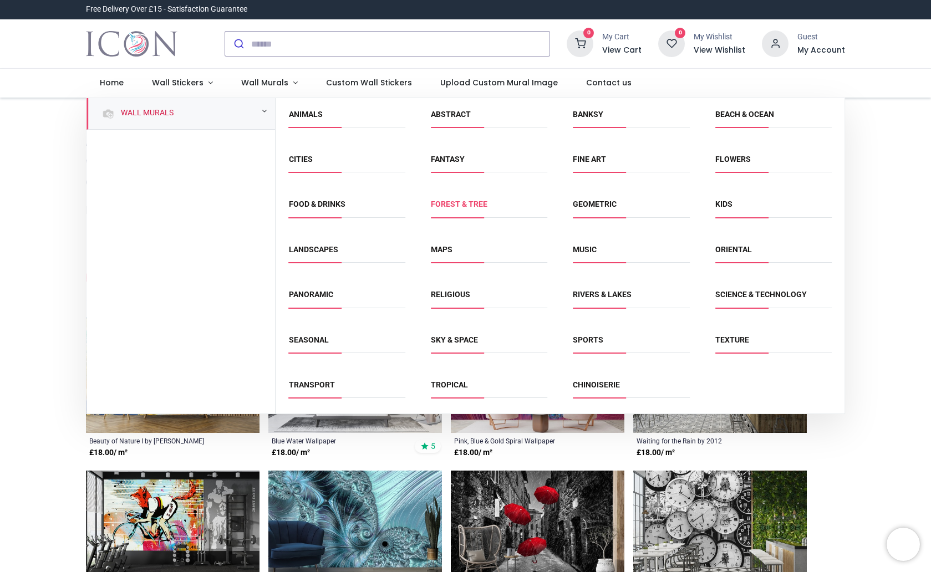
click at [448, 205] on link "Forest & Tree" at bounding box center [459, 204] width 57 height 9
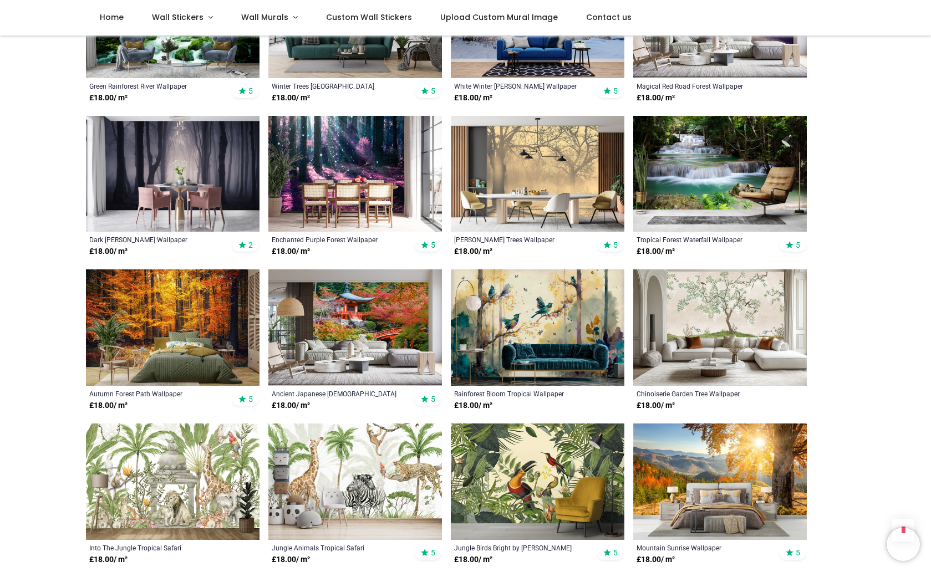
scroll to position [622, 0]
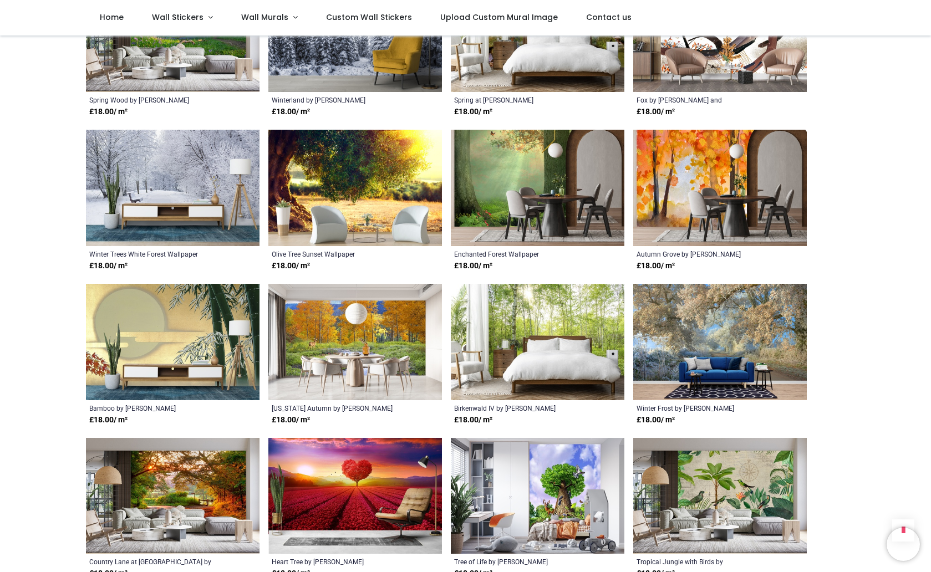
scroll to position [1696, 0]
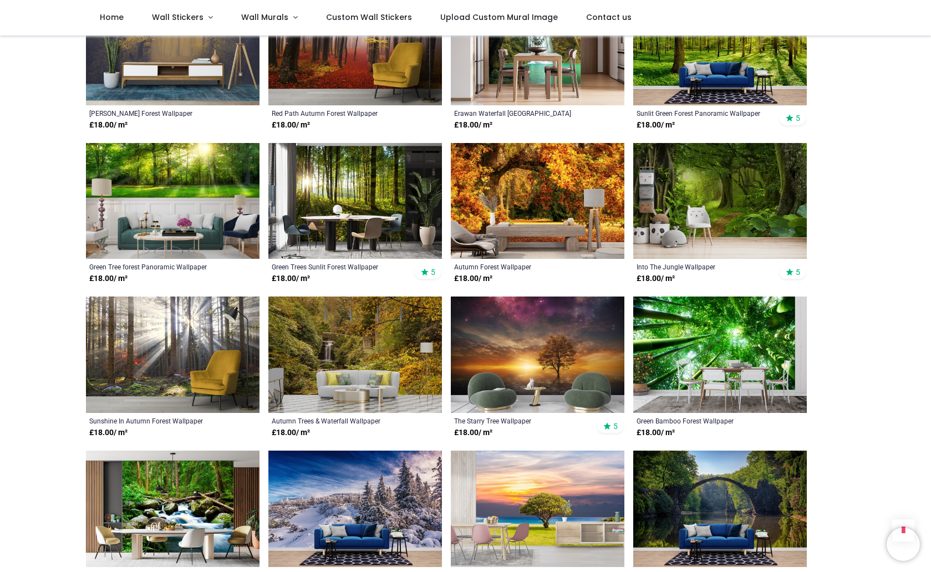
scroll to position [2884, 0]
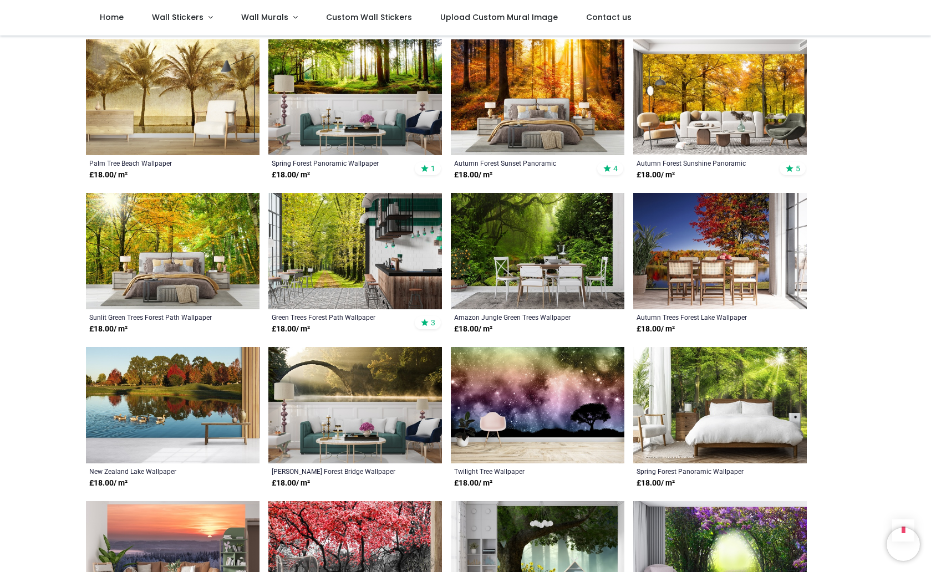
scroll to position [3449, 0]
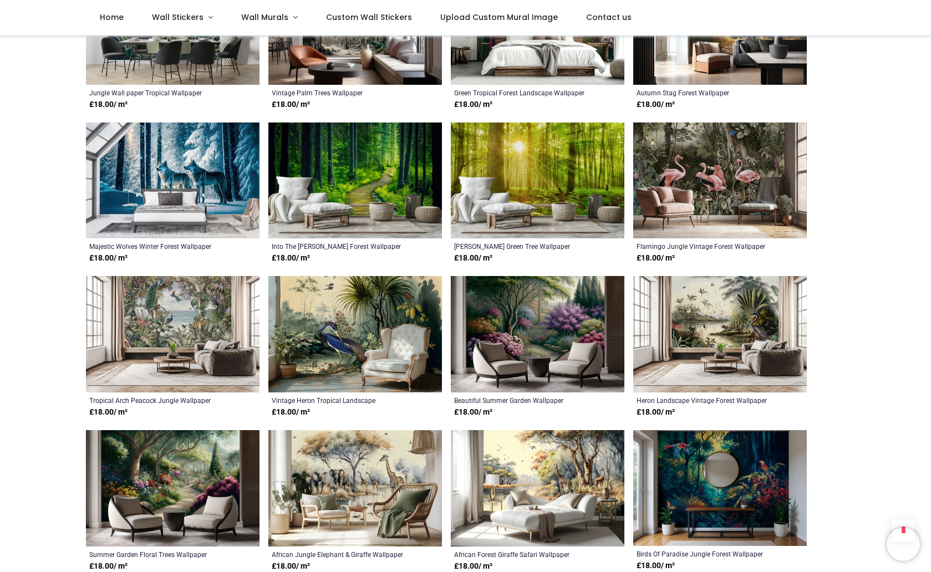
scroll to position [4297, 0]
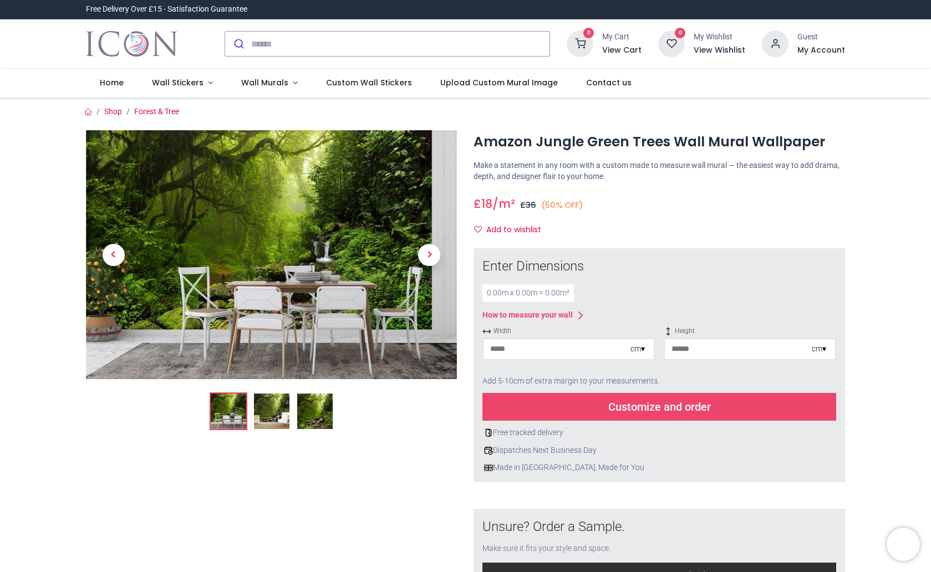
click at [264, 409] on img at bounding box center [271, 411] width 35 height 35
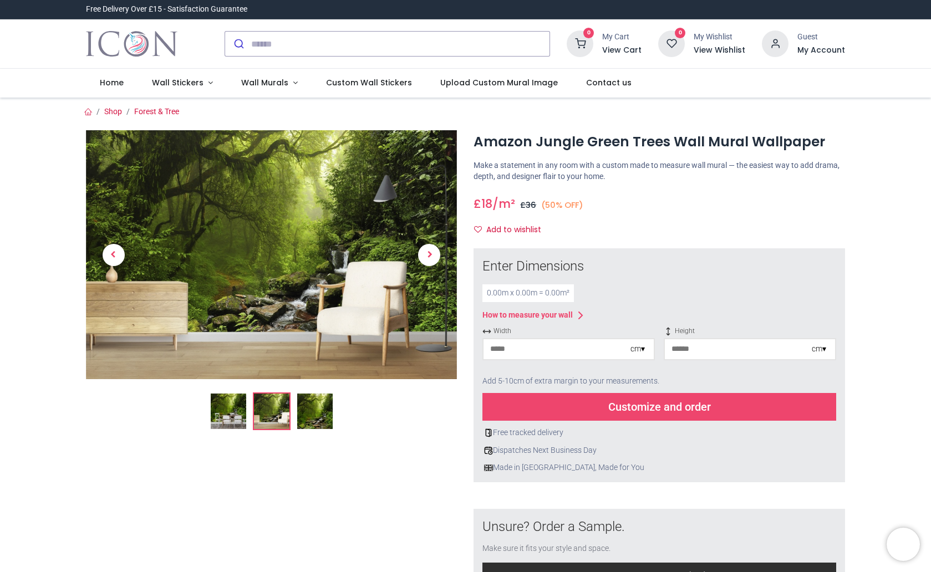
click at [313, 416] on img at bounding box center [314, 411] width 35 height 35
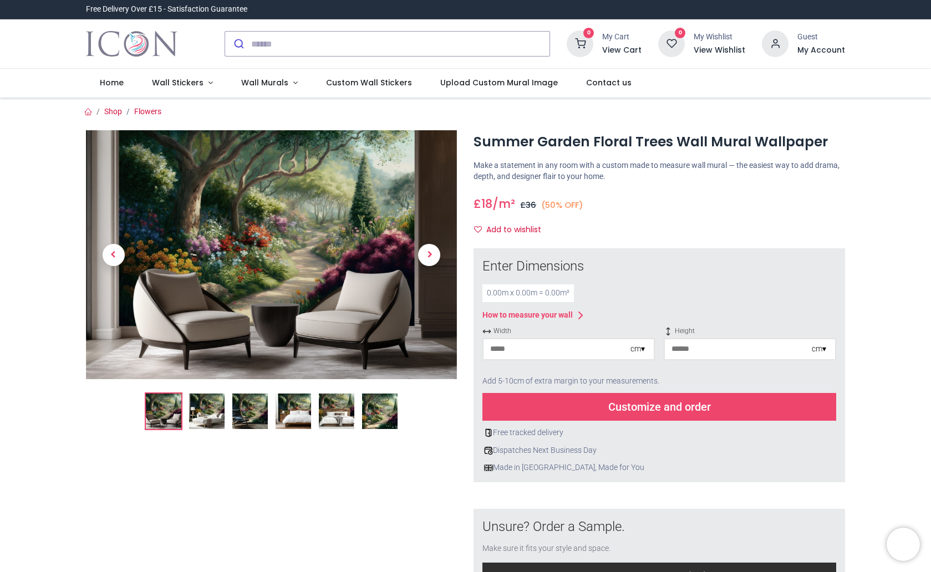
click at [220, 416] on img at bounding box center [206, 411] width 35 height 35
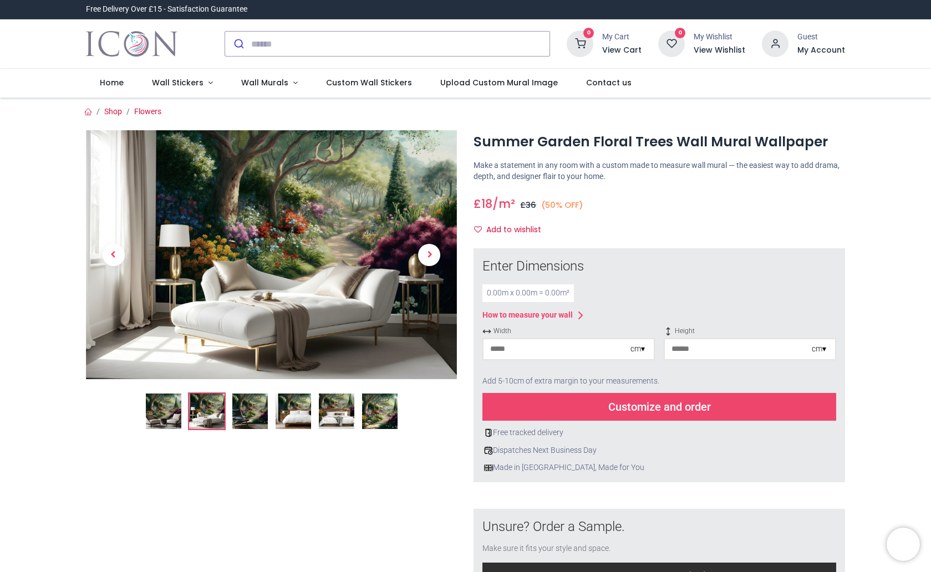
click at [253, 414] on img at bounding box center [249, 411] width 35 height 35
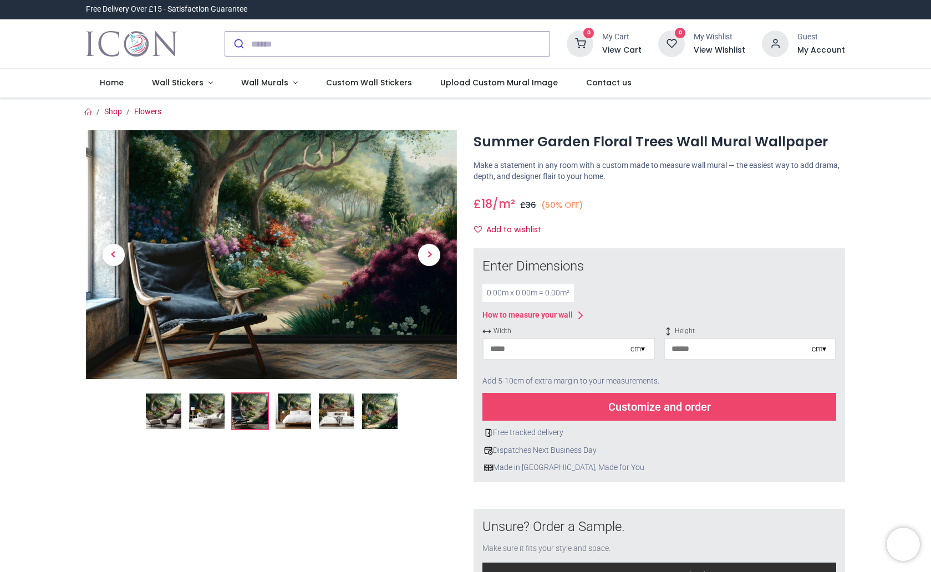
click at [308, 415] on img at bounding box center [293, 411] width 35 height 35
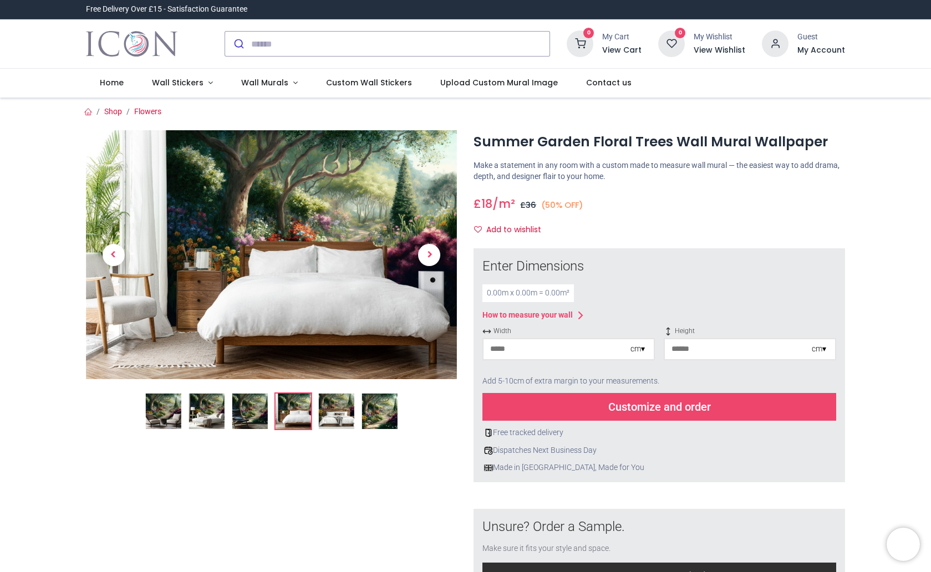
click at [333, 417] on img at bounding box center [335, 411] width 35 height 35
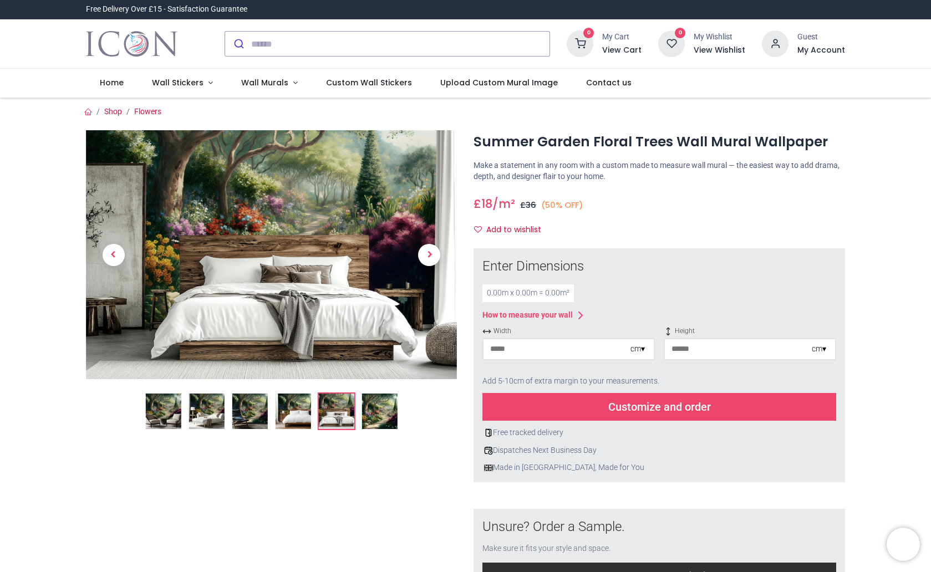
click at [389, 415] on img at bounding box center [378, 411] width 35 height 35
